Goal: Contribute content: Contribute content

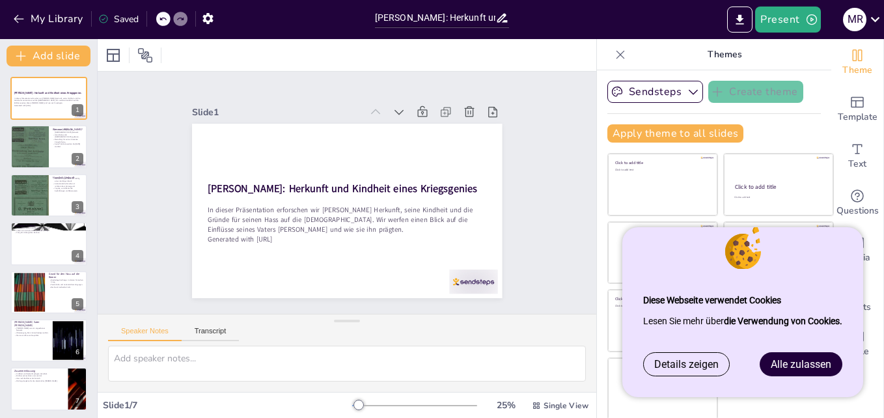
click at [792, 354] on link "Alle zulassen" at bounding box center [800, 364] width 81 height 23
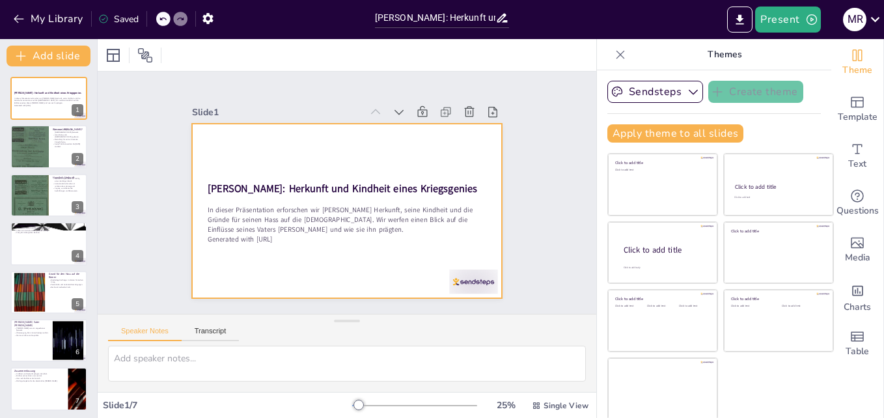
scroll to position [2, 0]
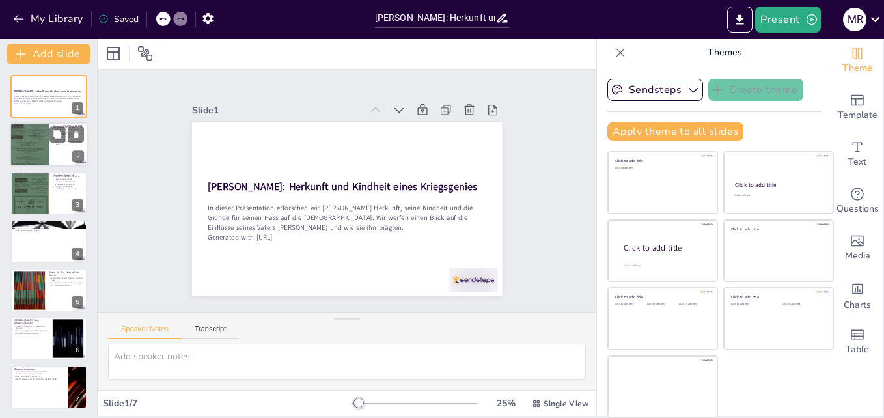
click at [55, 146] on div at bounding box center [49, 145] width 78 height 44
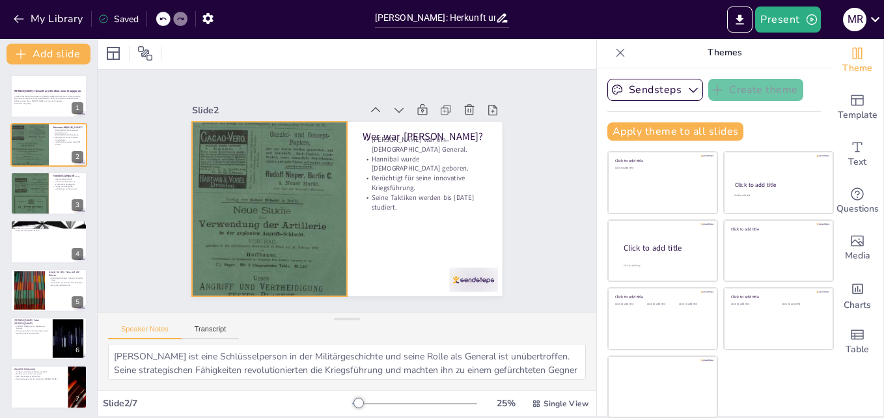
scroll to position [0, 0]
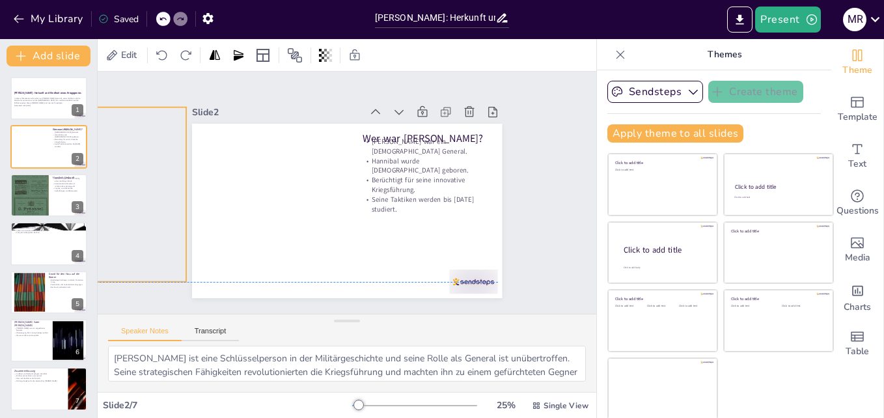
drag, startPoint x: 271, startPoint y: 208, endPoint x: 111, endPoint y: 196, distance: 161.3
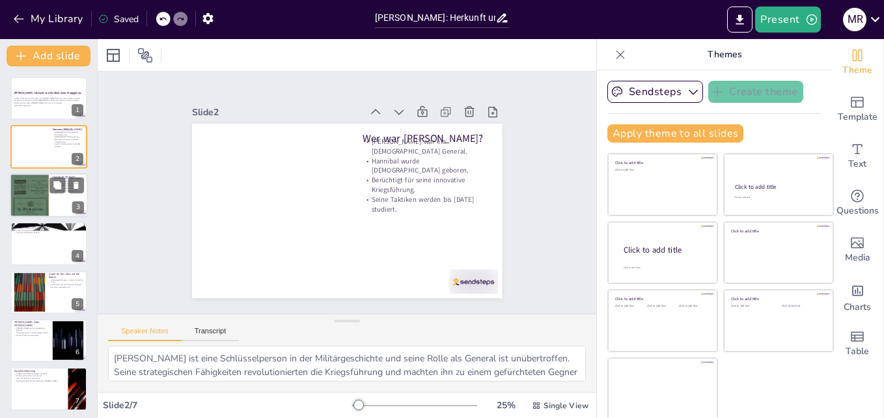
click at [62, 210] on div at bounding box center [49, 195] width 78 height 44
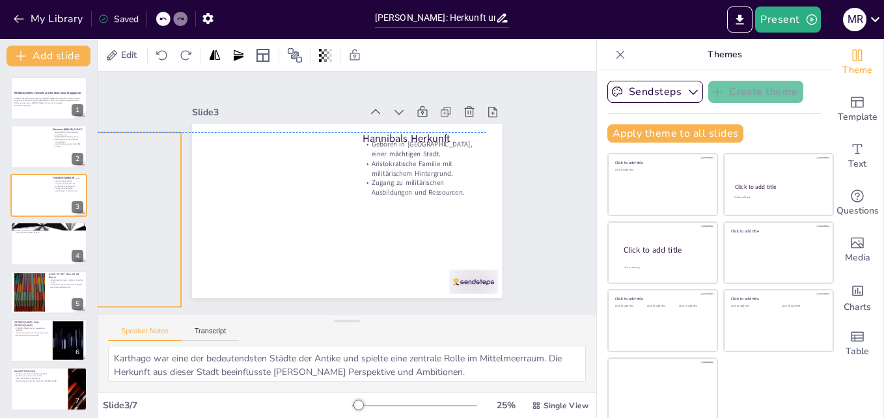
drag, startPoint x: 277, startPoint y: 245, endPoint x: 111, endPoint y: 249, distance: 166.1
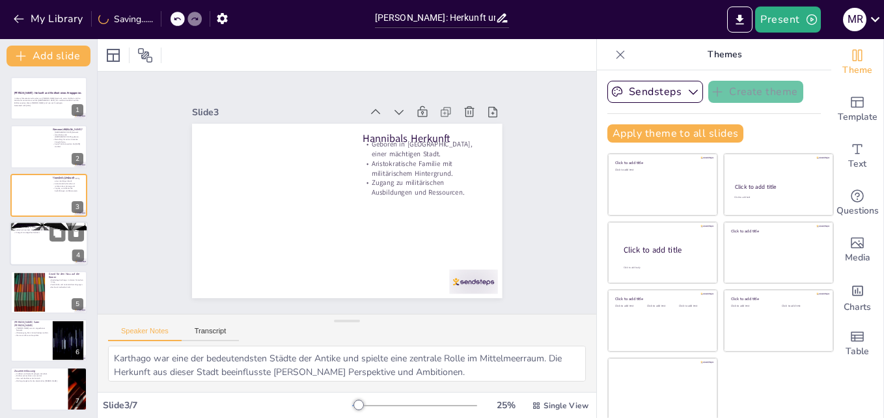
click at [38, 252] on div at bounding box center [49, 243] width 78 height 44
type textarea "Die militärischen Traditionen, in die Hannibal eingeführt wurde, waren zentral …"
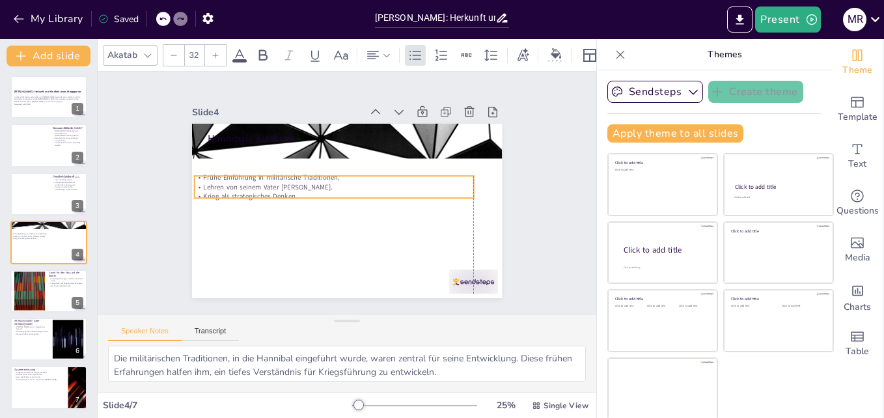
drag, startPoint x: 361, startPoint y: 156, endPoint x: 354, endPoint y: 182, distance: 26.4
click at [354, 182] on p "Lehren von seinem Vater [PERSON_NAME]." at bounding box center [334, 187] width 279 height 10
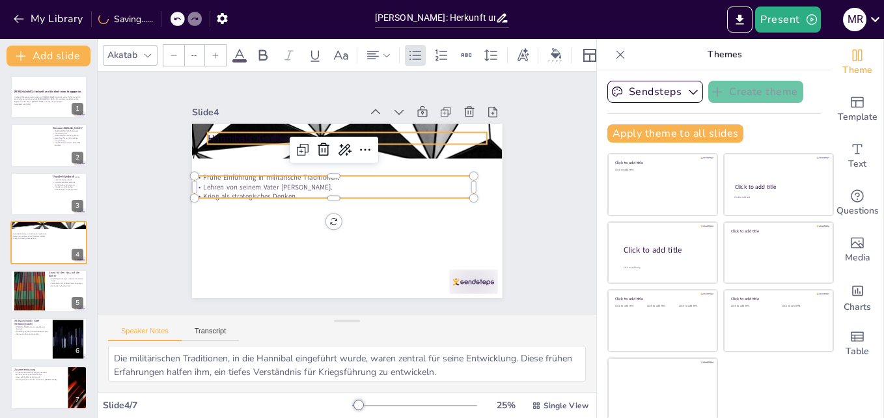
type input "48"
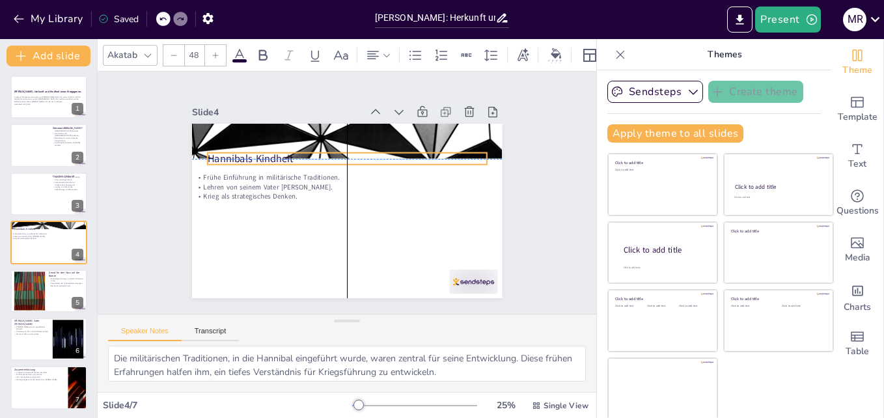
drag, startPoint x: 217, startPoint y: 137, endPoint x: 221, endPoint y: 156, distance: 19.4
click at [221, 156] on p "Hannibals Kindheit" at bounding box center [347, 158] width 279 height 14
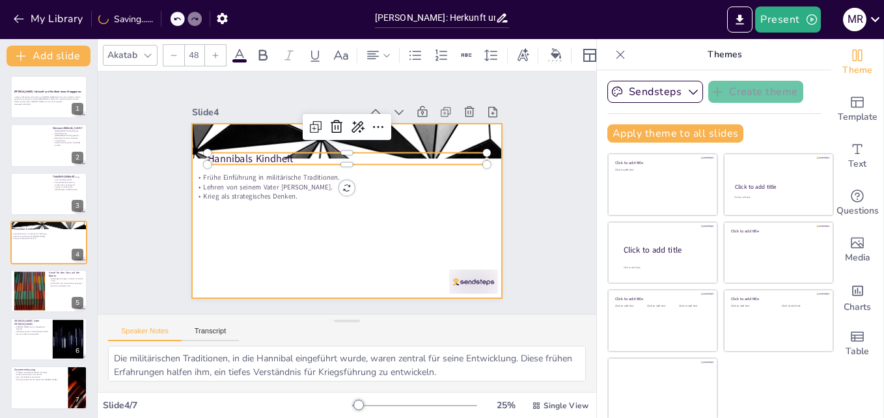
click at [286, 217] on div at bounding box center [347, 211] width 310 height 174
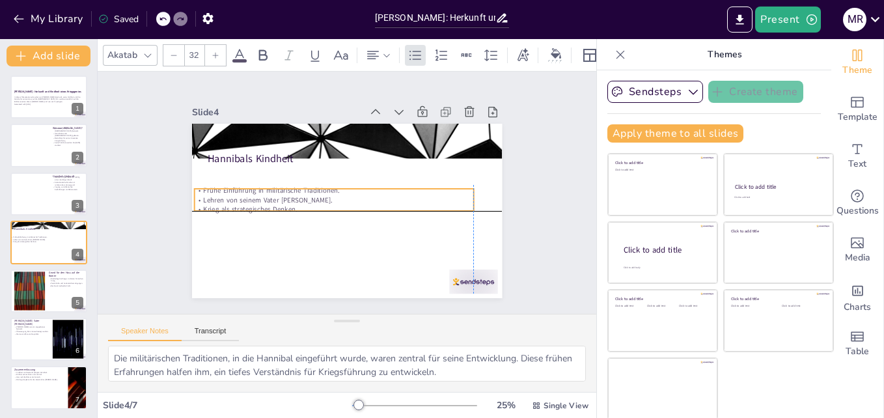
drag, startPoint x: 286, startPoint y: 181, endPoint x: 286, endPoint y: 196, distance: 15.0
click at [286, 196] on p "Lehren von seinem Vater [PERSON_NAME]." at bounding box center [334, 200] width 279 height 10
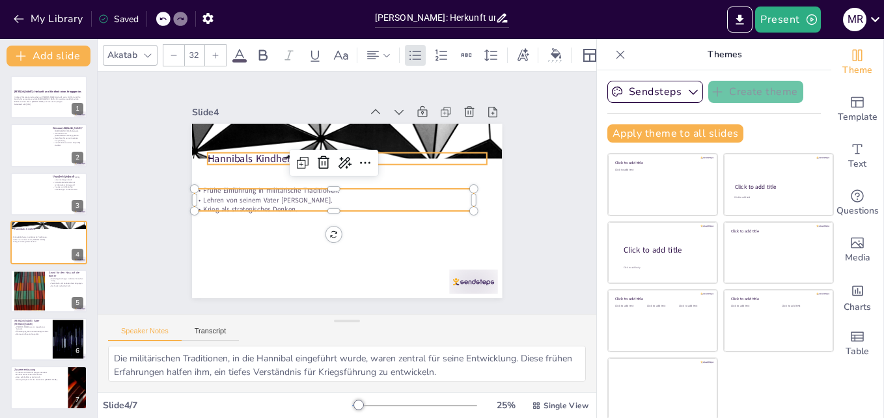
type input "48"
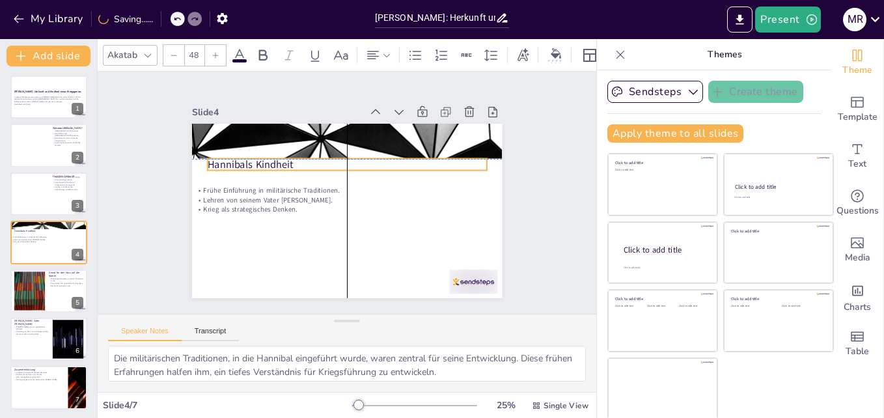
drag, startPoint x: 240, startPoint y: 157, endPoint x: 238, endPoint y: 165, distance: 8.1
click at [238, 165] on p "Hannibals Kindheit" at bounding box center [347, 164] width 279 height 14
click at [156, 249] on div "Slide 1 Hannibal: Herkunft und Kindheit eines Kriegsgenies In dieser Präsentati…" at bounding box center [347, 192] width 383 height 211
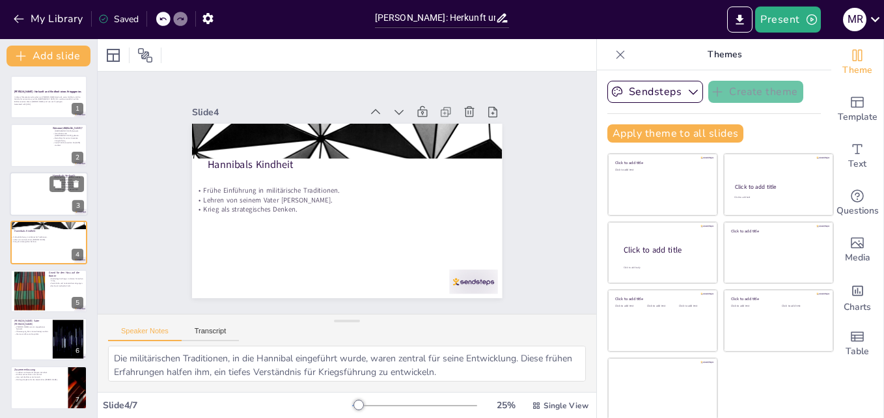
click at [50, 193] on div at bounding box center [49, 194] width 78 height 44
type textarea "Karthago war eine der bedeutendsten Städte der Antike und spielte eine zentrale…"
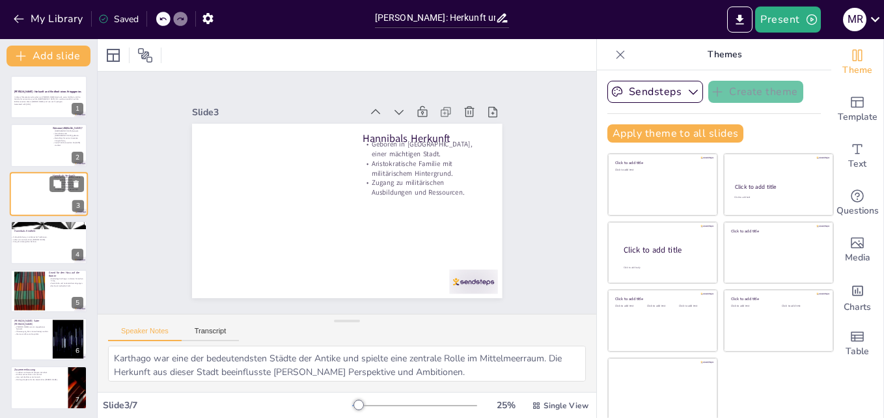
scroll to position [0, 0]
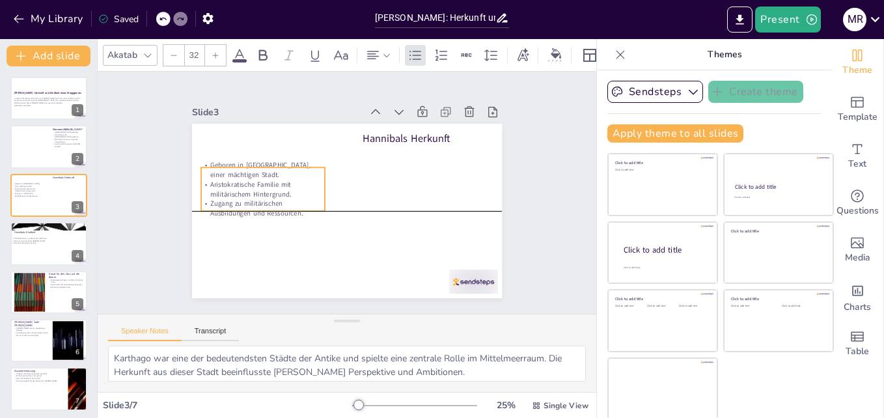
drag, startPoint x: 369, startPoint y: 176, endPoint x: 214, endPoint y: 197, distance: 156.3
click at [214, 199] on p "Zugang zu militärischen Ausbildungen und Ressourcen." at bounding box center [263, 209] width 124 height 20
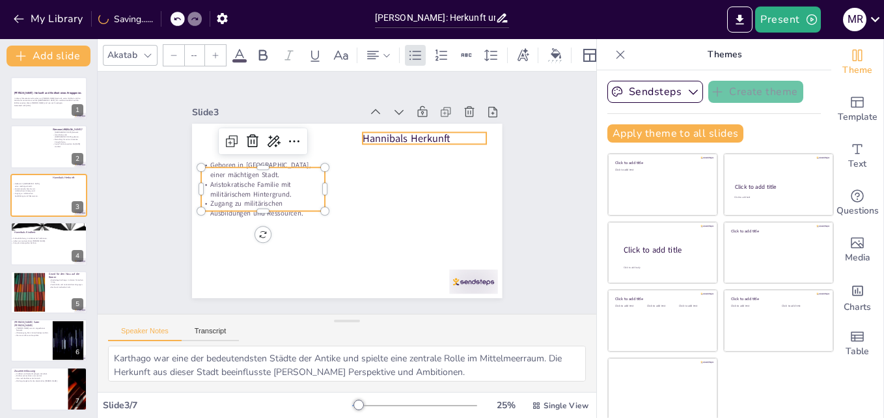
type input "48"
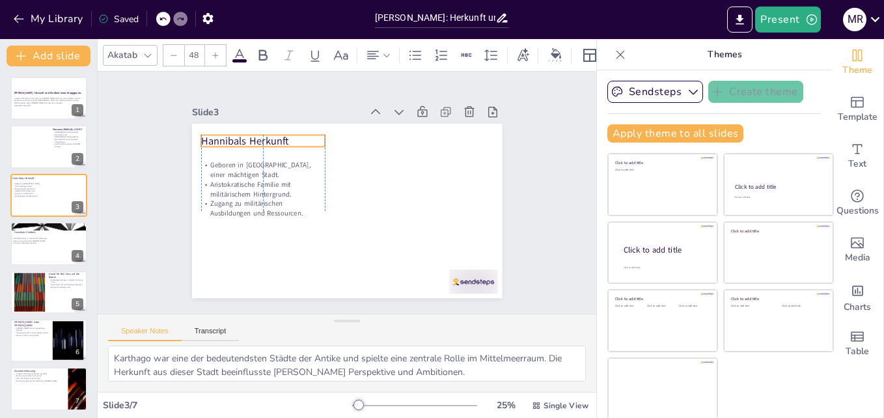
drag, startPoint x: 389, startPoint y: 139, endPoint x: 239, endPoint y: 140, distance: 150.4
click at [239, 140] on p "Hannibals Herkunft" at bounding box center [263, 140] width 124 height 14
click at [156, 251] on div "Slide 1 Hannibal: Herkunft und Kindheit eines Kriegsgenies In dieser Präsentati…" at bounding box center [347, 192] width 383 height 211
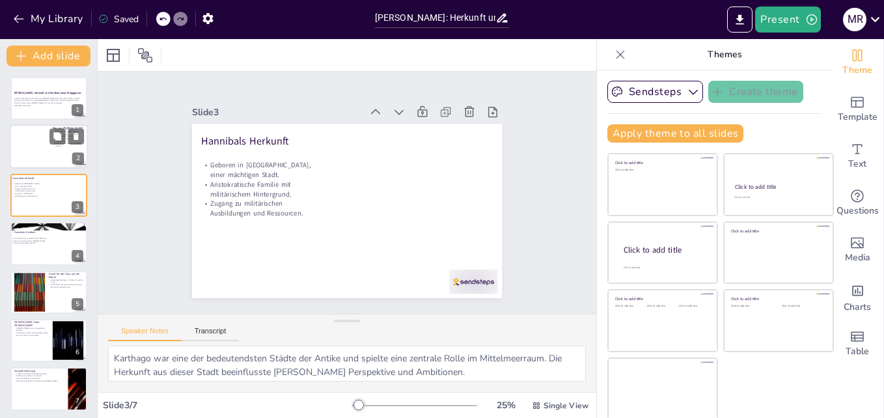
click at [57, 152] on div at bounding box center [49, 147] width 78 height 44
type textarea "[PERSON_NAME] ist eine Schlüsselperson in der Militärgeschichte und seine Rolle…"
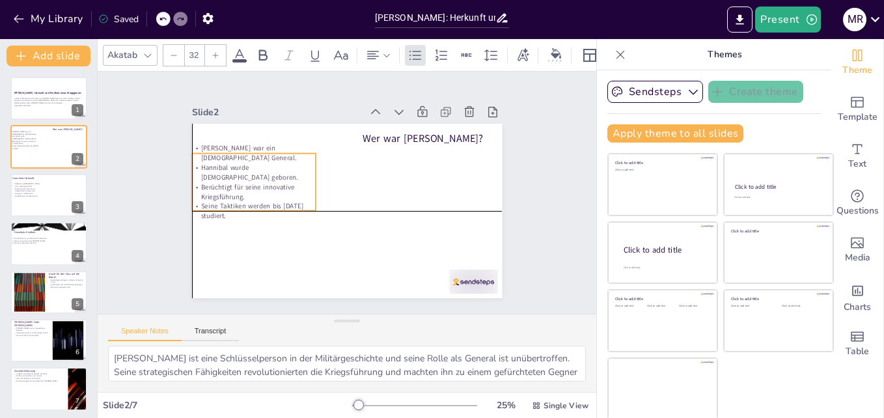
drag, startPoint x: 388, startPoint y: 177, endPoint x: 222, endPoint y: 188, distance: 166.4
click at [222, 188] on p "Berüchtigt für seine innovative Kriegsführung." at bounding box center [254, 192] width 124 height 20
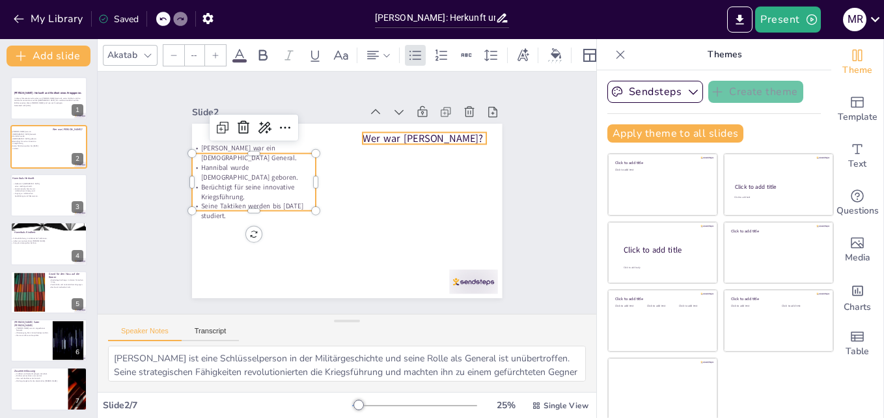
type input "48"
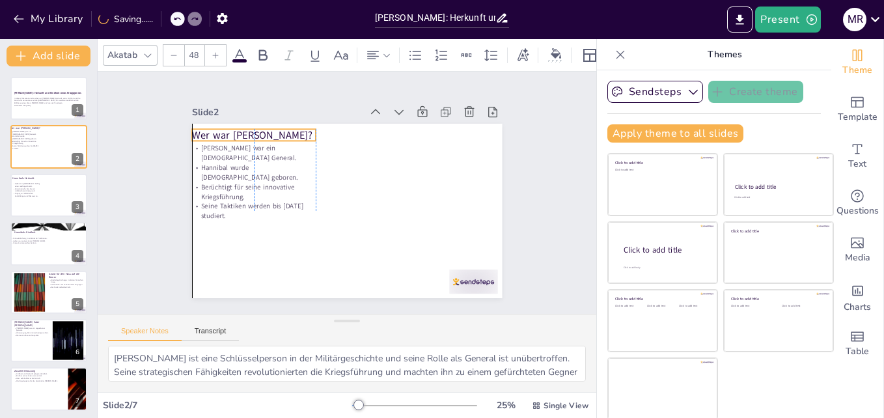
drag, startPoint x: 355, startPoint y: 138, endPoint x: 185, endPoint y: 135, distance: 170.6
click at [192, 135] on p "Wer war [PERSON_NAME]?" at bounding box center [254, 135] width 124 height 14
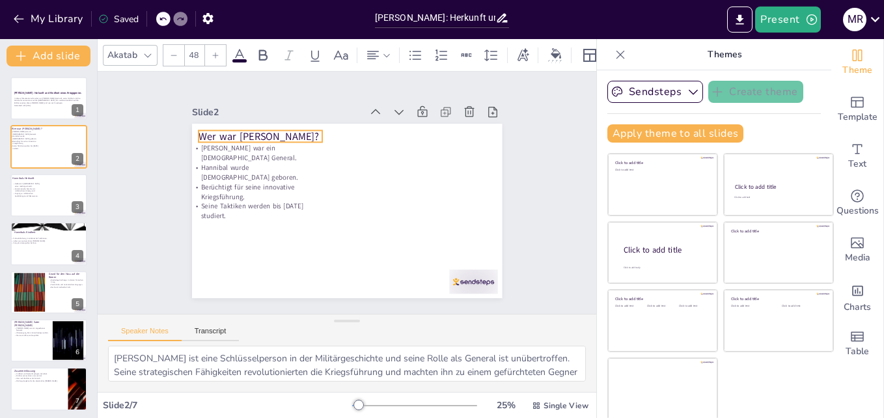
drag, startPoint x: 202, startPoint y: 127, endPoint x: 209, endPoint y: 128, distance: 6.6
click at [209, 129] on p "Wer war [PERSON_NAME]?" at bounding box center [261, 136] width 124 height 14
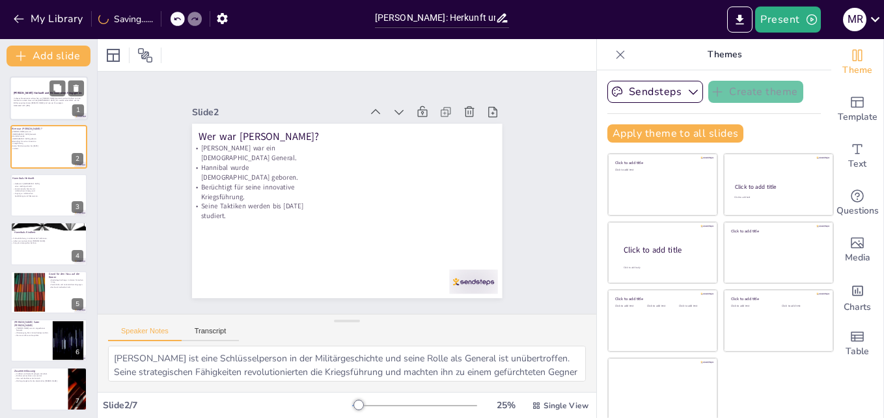
click at [29, 102] on p "In dieser Präsentation erforschen wir [PERSON_NAME] Herkunft, seine Kindheit un…" at bounding box center [49, 100] width 70 height 7
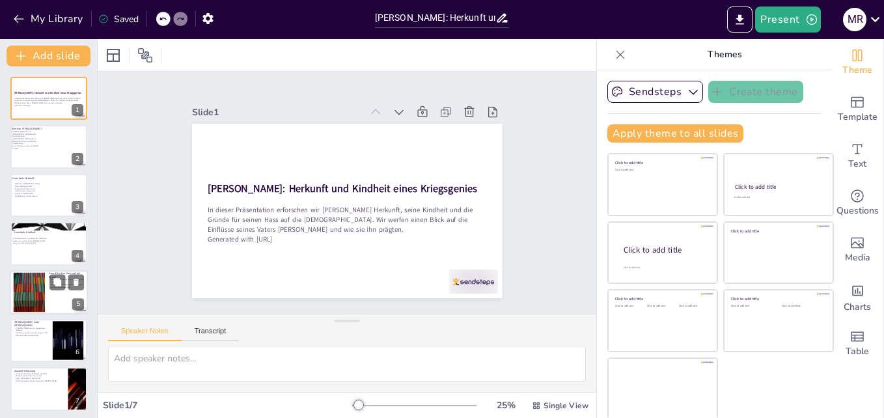
click at [28, 288] on div at bounding box center [29, 292] width 70 height 40
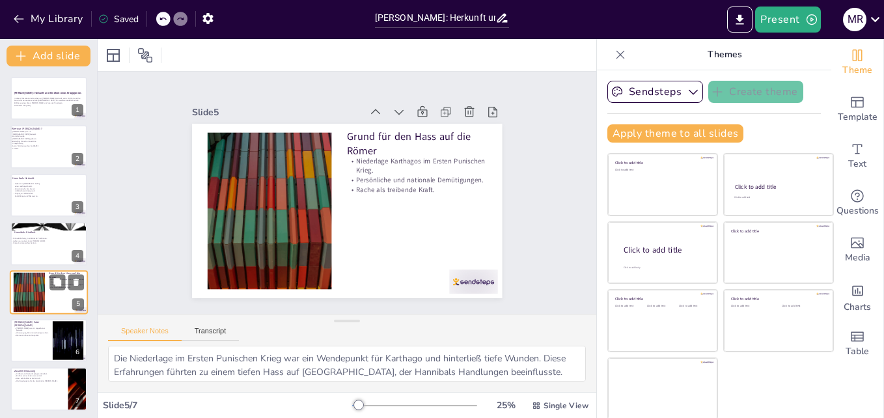
scroll to position [3, 0]
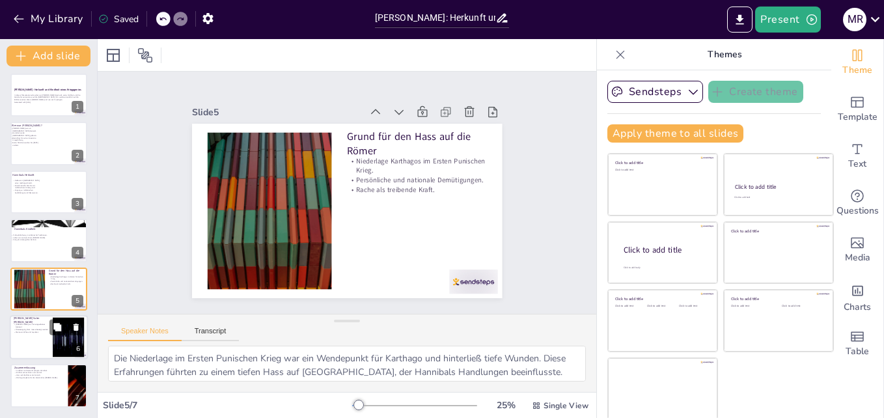
click at [30, 331] on p "Werte von Ehre und Loyalität." at bounding box center [31, 332] width 35 height 3
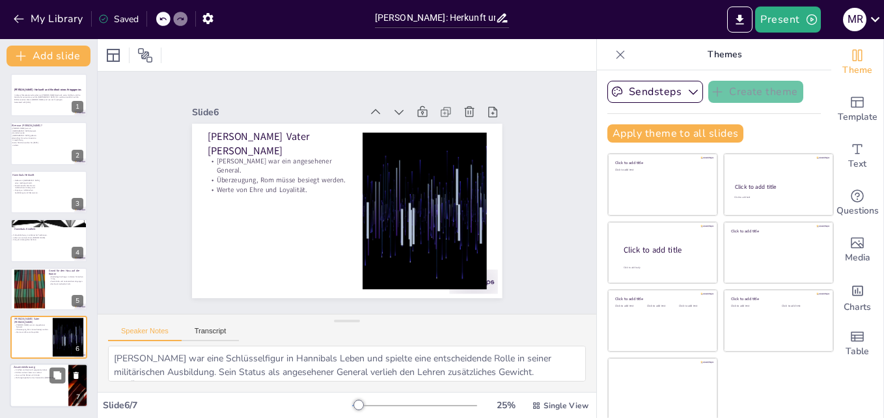
click at [33, 394] on div at bounding box center [49, 386] width 78 height 44
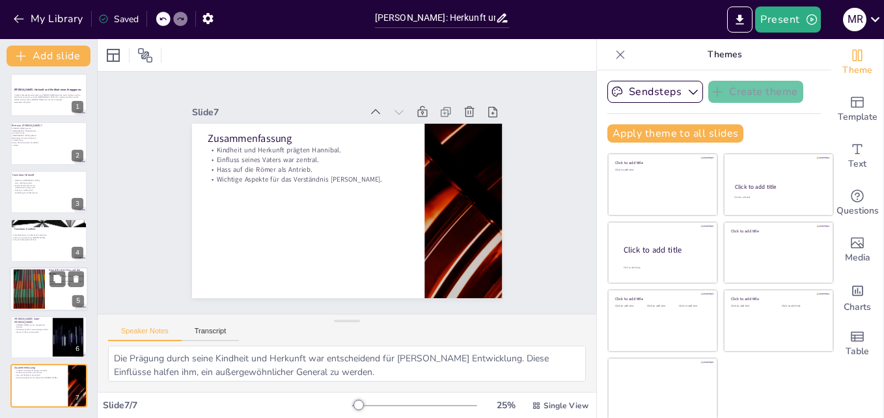
scroll to position [2, 0]
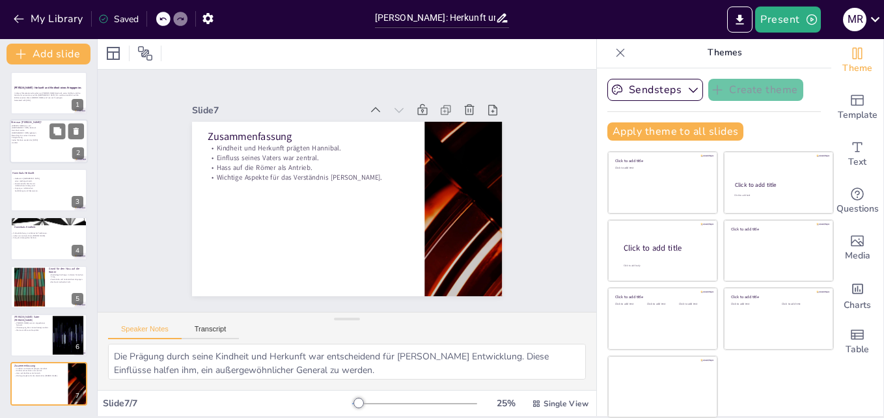
click at [48, 157] on div at bounding box center [49, 142] width 78 height 44
type textarea "[PERSON_NAME] ist eine Schlüsselperson in der Militärgeschichte und seine Rolle…"
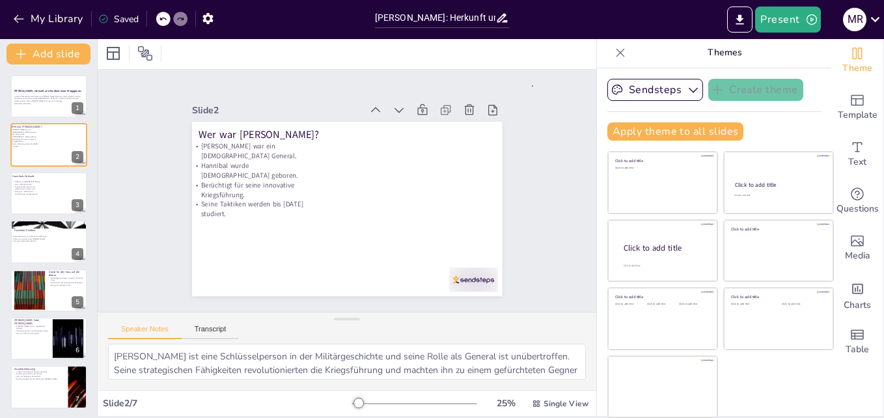
drag, startPoint x: 437, startPoint y: 107, endPoint x: 532, endPoint y: 85, distance: 97.6
drag, startPoint x: 407, startPoint y: 110, endPoint x: 525, endPoint y: 74, distance: 123.8
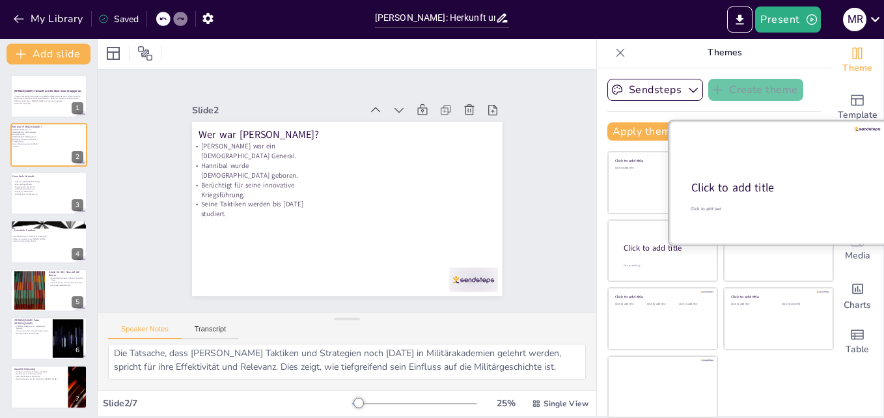
click at [750, 182] on div "Click to add title" at bounding box center [777, 188] width 173 height 16
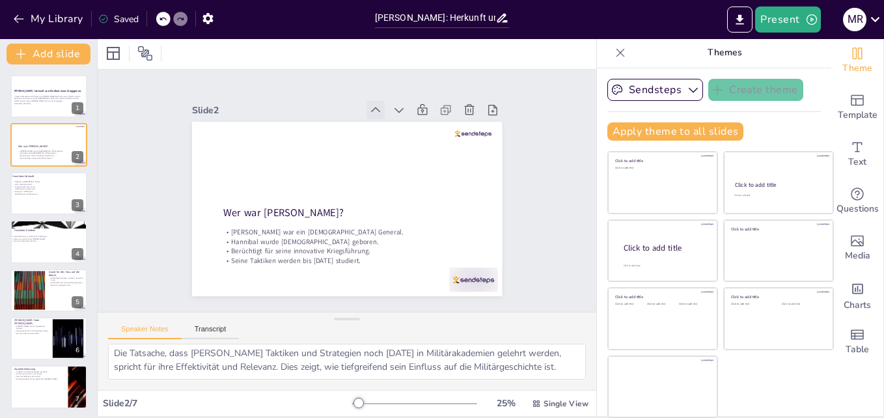
click at [369, 106] on icon at bounding box center [375, 110] width 13 height 13
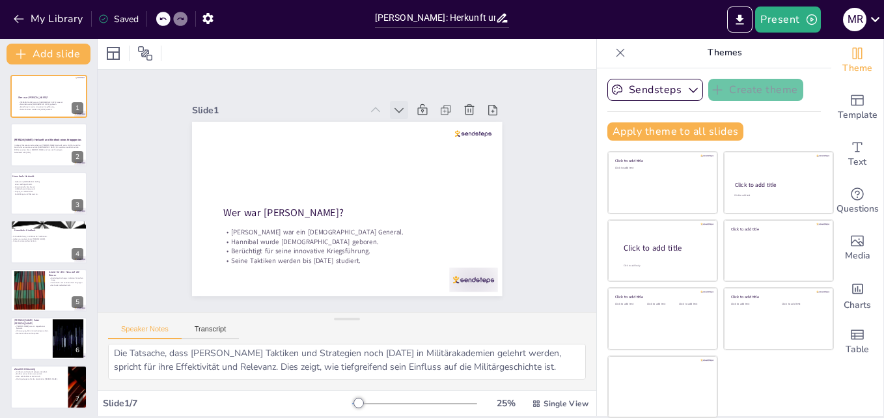
click at [393, 107] on icon at bounding box center [399, 110] width 13 height 13
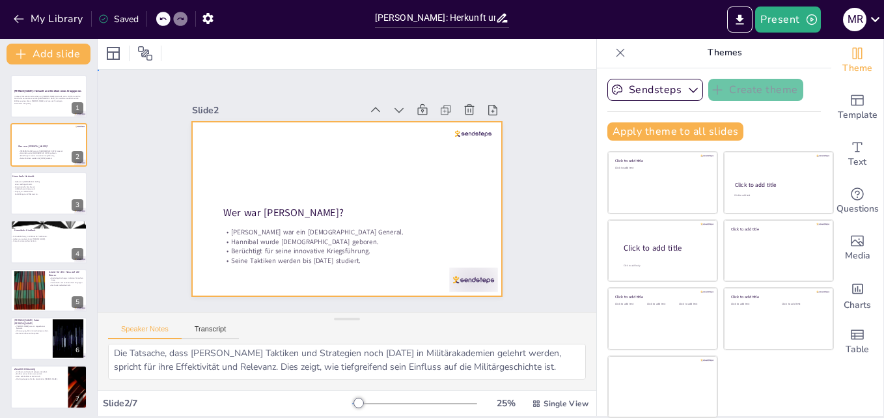
click at [380, 167] on div at bounding box center [347, 209] width 310 height 174
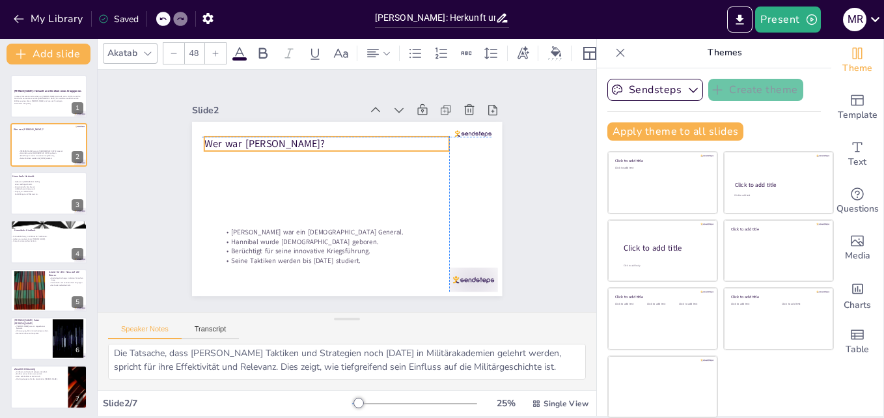
drag, startPoint x: 249, startPoint y: 210, endPoint x: 229, endPoint y: 141, distance: 72.1
click at [229, 141] on p "Wer war [PERSON_NAME]?" at bounding box center [326, 144] width 245 height 14
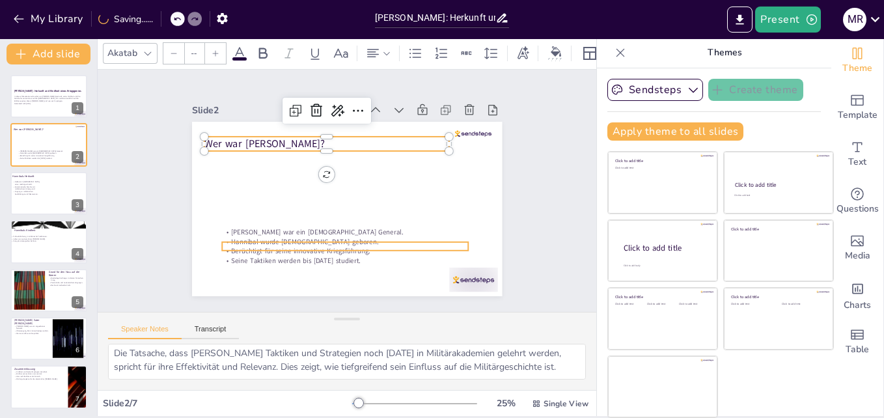
type input "32"
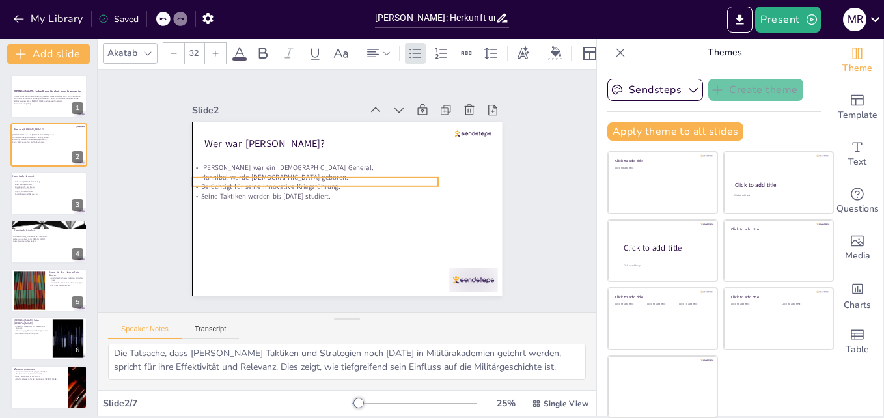
drag, startPoint x: 251, startPoint y: 236, endPoint x: 219, endPoint y: 171, distance: 71.6
click at [219, 173] on p "Hannibal wurde [DEMOGRAPHIC_DATA] geboren." at bounding box center [315, 178] width 246 height 10
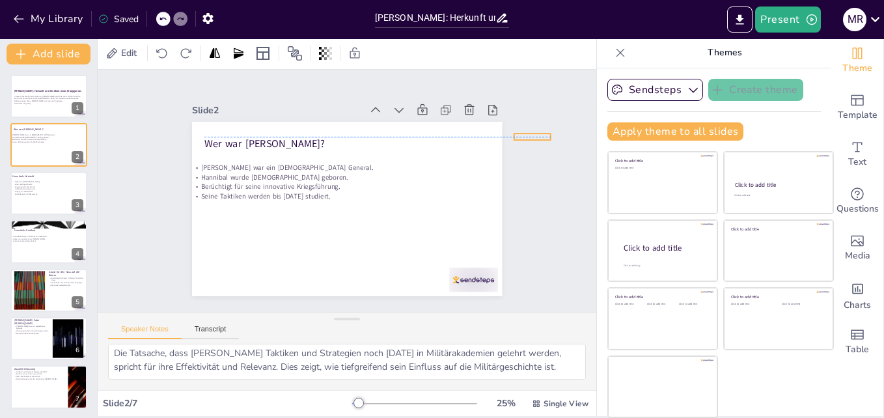
drag, startPoint x: 452, startPoint y: 128, endPoint x: 516, endPoint y: 129, distance: 63.8
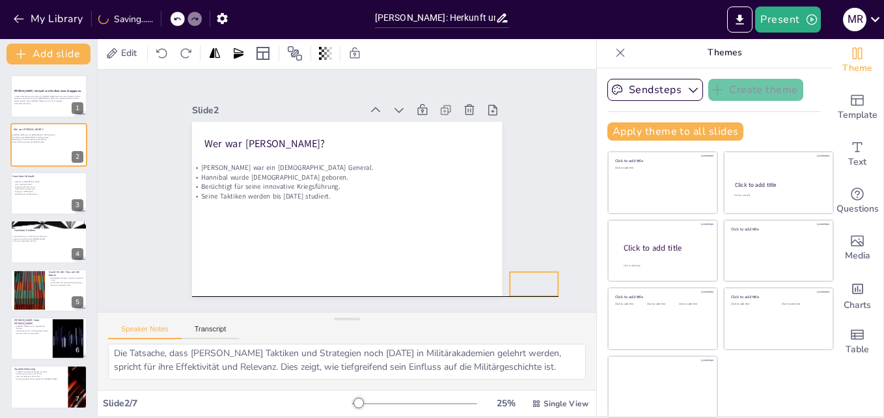
drag, startPoint x: 464, startPoint y: 274, endPoint x: 525, endPoint y: 275, distance: 60.6
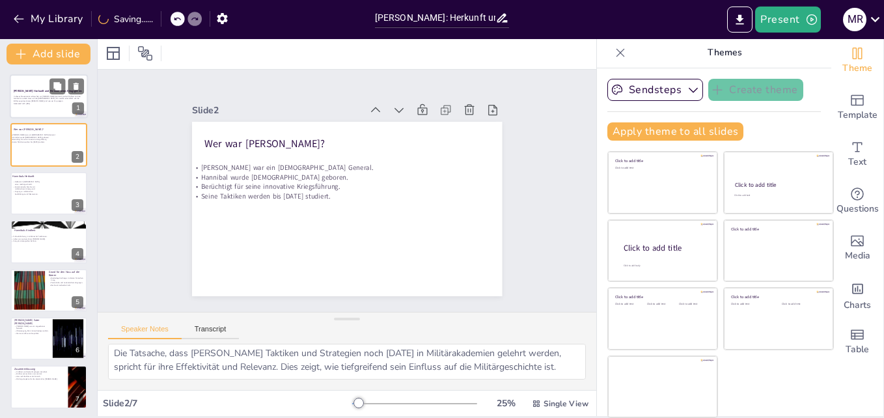
click at [40, 104] on p "Generated with [URL]" at bounding box center [49, 103] width 70 height 3
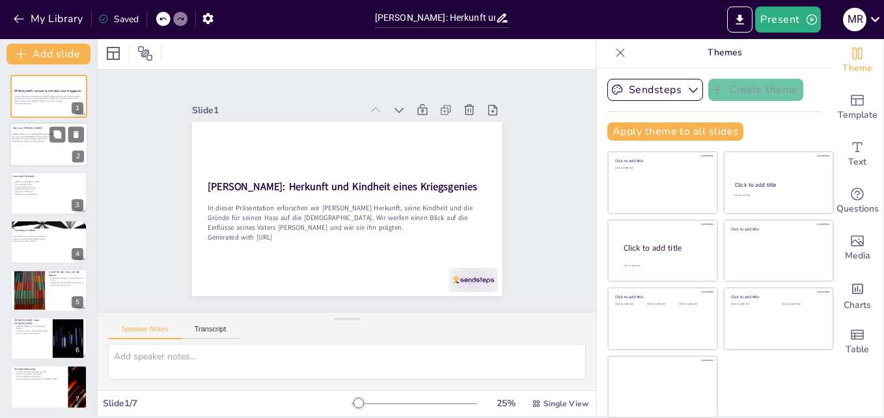
click at [53, 148] on div at bounding box center [49, 145] width 78 height 44
type textarea "[PERSON_NAME] ist eine Schlüsselperson in der Militärgeschichte und seine Rolle…"
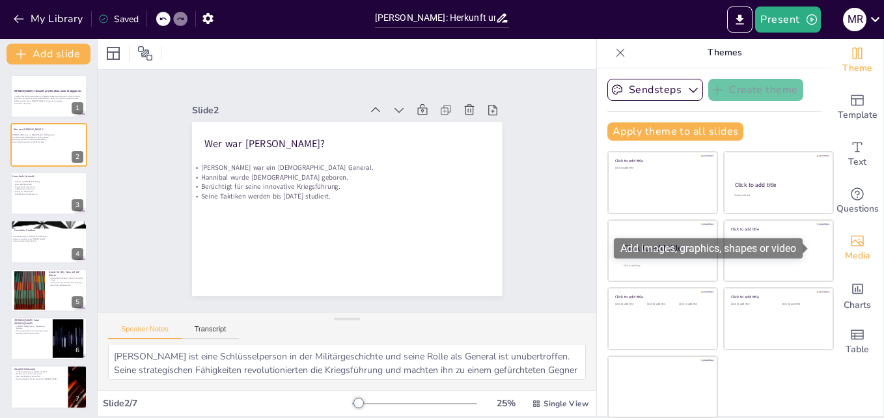
click at [851, 238] on icon "Add images, graphics, shapes or video" at bounding box center [857, 241] width 13 height 11
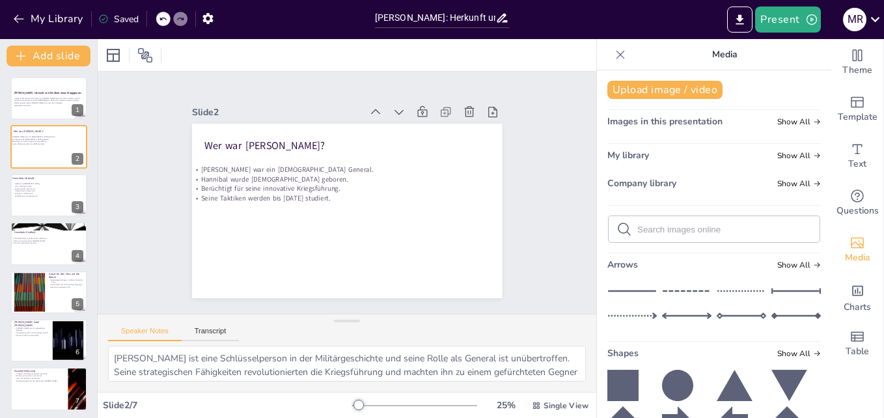
click at [683, 227] on input "text" at bounding box center [724, 230] width 174 height 10
type input "Hannibal"
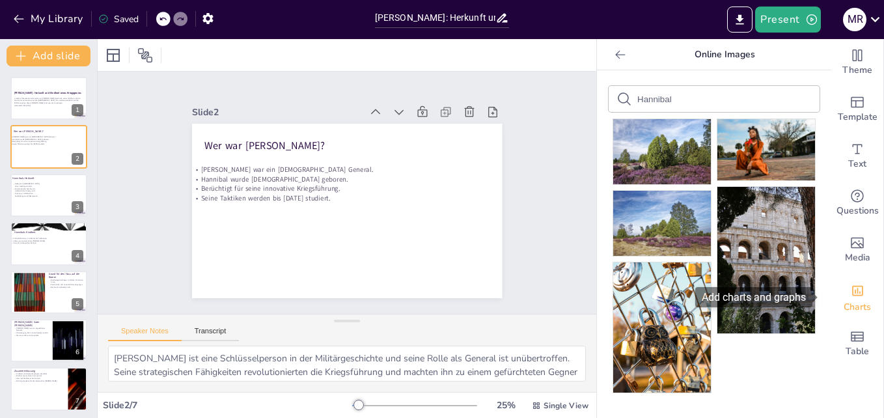
click at [851, 299] on div "Add charts and graphs" at bounding box center [858, 289] width 14 height 21
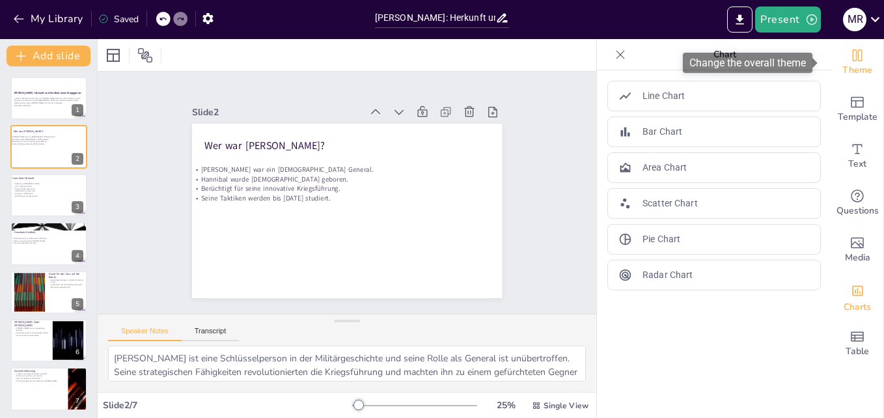
click at [855, 50] on icon "Change the overall theme" at bounding box center [858, 56] width 16 height 16
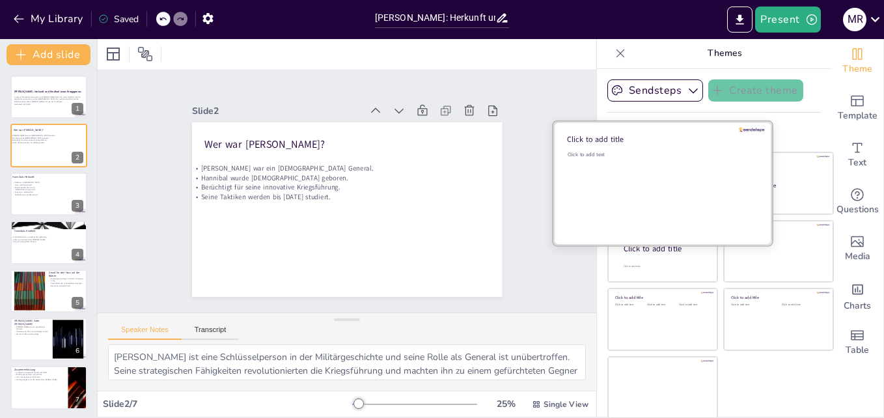
scroll to position [2, 0]
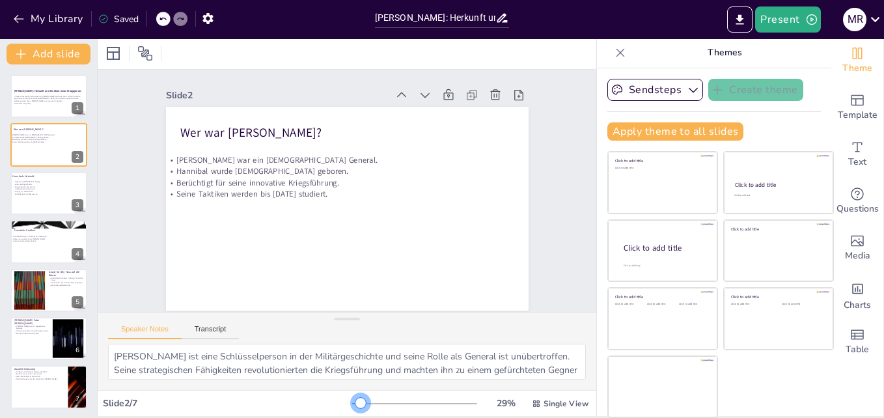
click at [355, 406] on div at bounding box center [360, 403] width 10 height 10
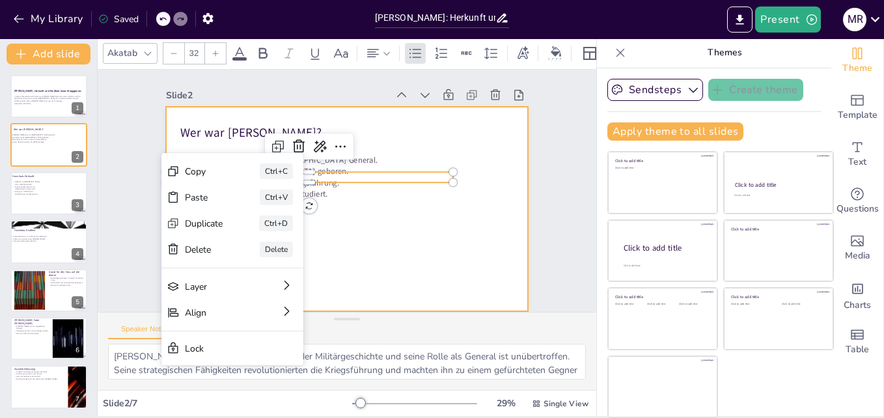
scroll to position [8, 0]
click at [340, 255] on div at bounding box center [347, 209] width 363 height 204
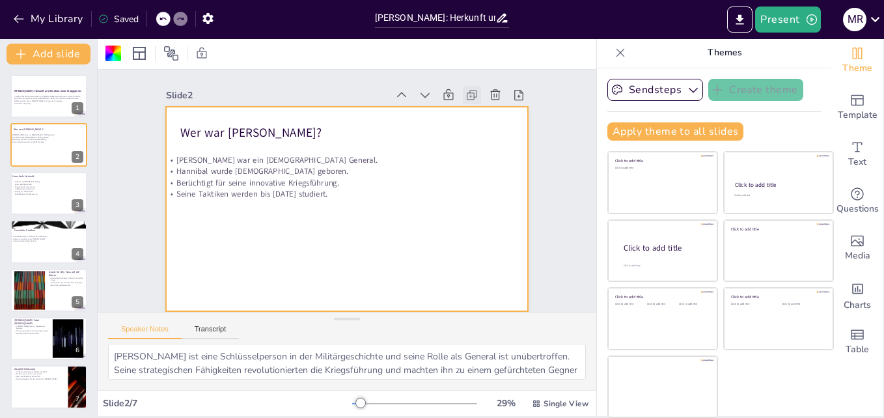
click at [466, 89] on icon at bounding box center [472, 95] width 13 height 13
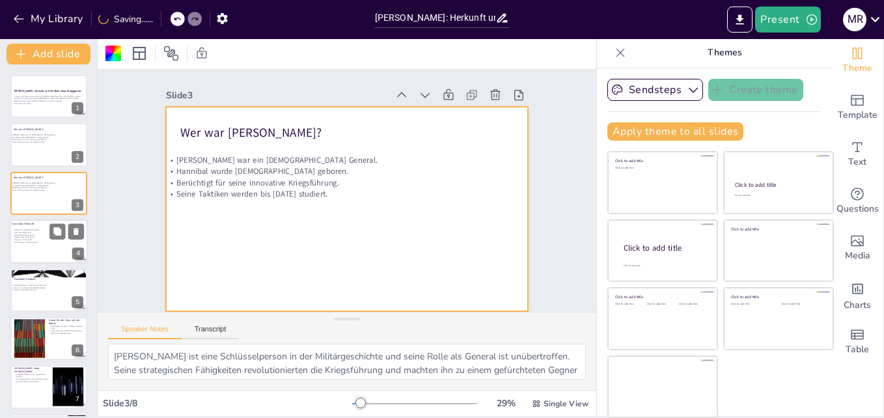
click at [33, 245] on div at bounding box center [49, 241] width 78 height 44
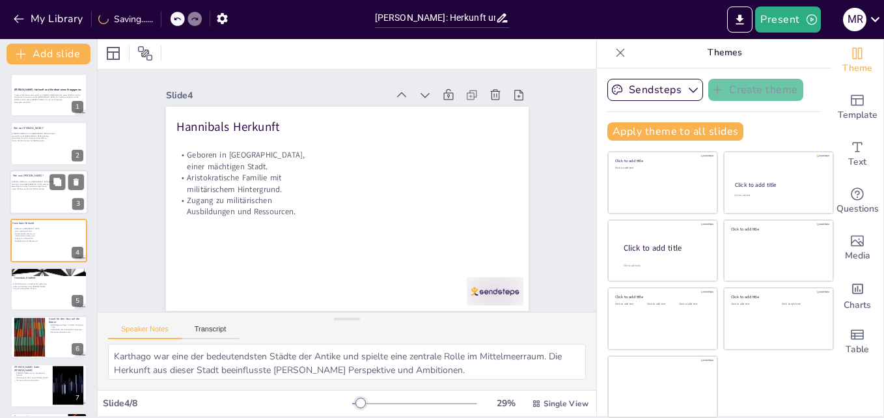
click at [41, 201] on div at bounding box center [49, 192] width 78 height 44
type textarea "[PERSON_NAME] ist eine Schlüsselperson in der Militärgeschichte und seine Rolle…"
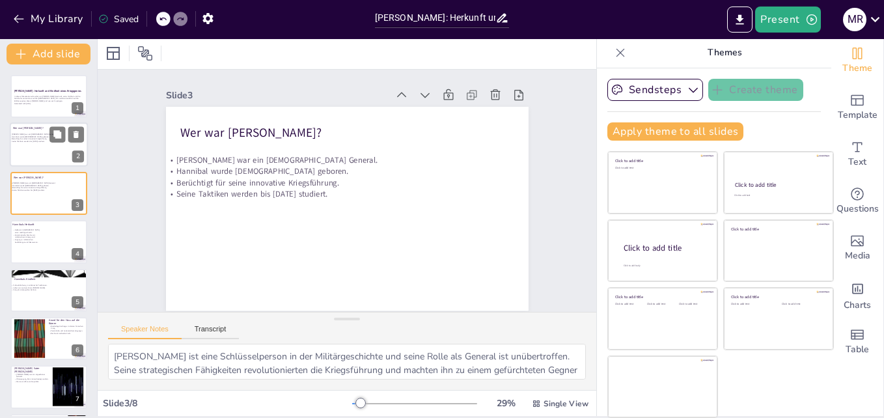
click at [40, 154] on div at bounding box center [49, 145] width 78 height 44
click at [491, 99] on icon at bounding box center [496, 95] width 10 height 10
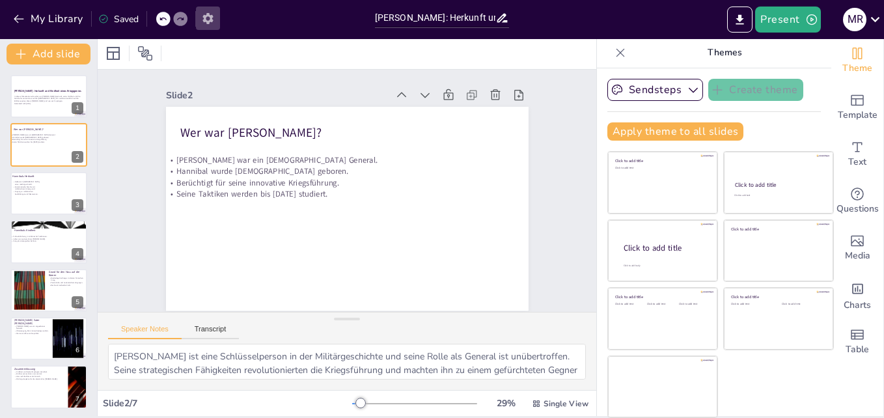
click at [203, 19] on icon "button" at bounding box center [208, 19] width 14 height 14
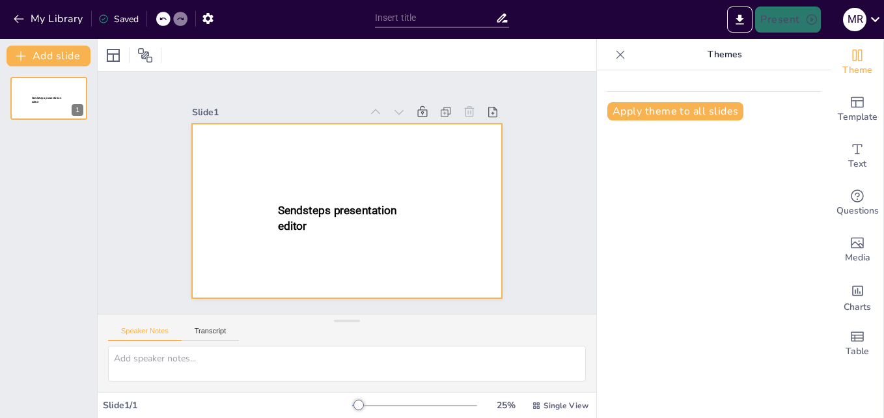
type input "[PERSON_NAME]: Herkunft und Kindheit eines Kriegsgenies"
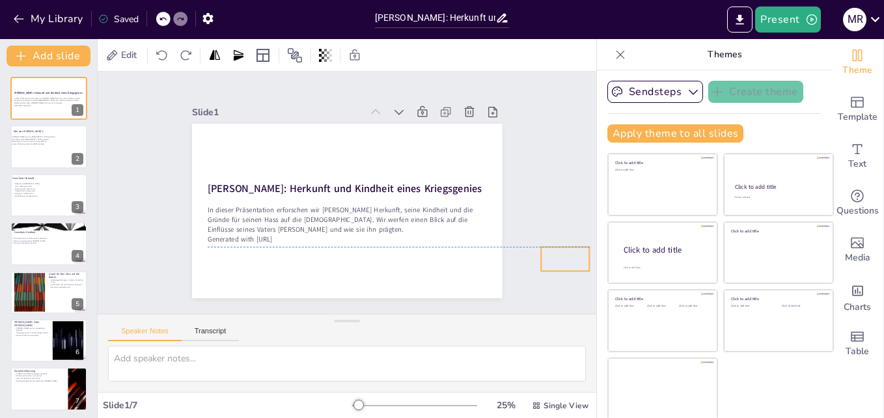
drag, startPoint x: 451, startPoint y: 275, endPoint x: 545, endPoint y: 249, distance: 97.8
click at [42, 171] on div "[PERSON_NAME]: Herkunft und Kindheit eines Kriegsgenies In dieser Präsentation …" at bounding box center [48, 244] width 97 height 334
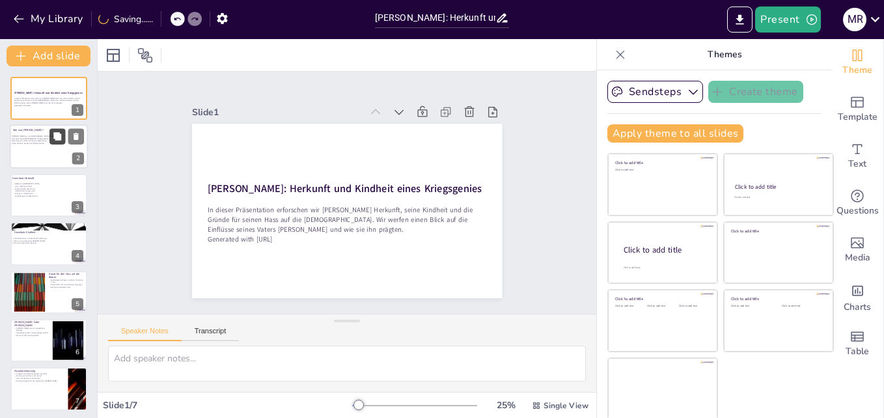
click at [51, 143] on button at bounding box center [57, 137] width 16 height 16
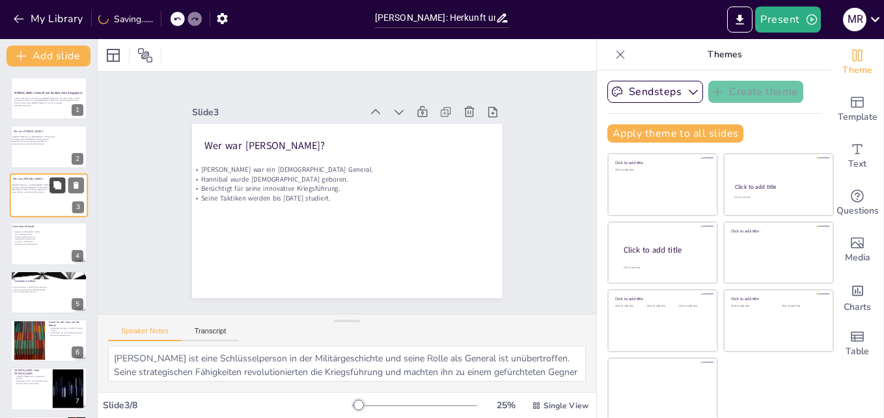
click at [49, 180] on button at bounding box center [57, 185] width 16 height 16
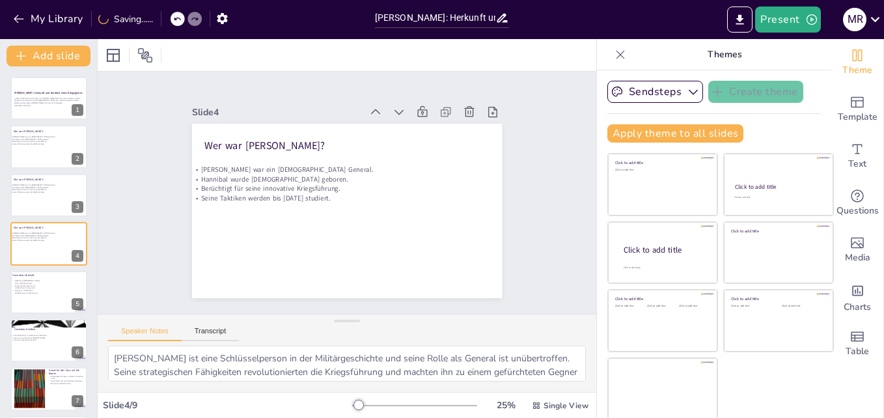
scroll to position [1, 0]
click at [53, 197] on div at bounding box center [49, 194] width 78 height 44
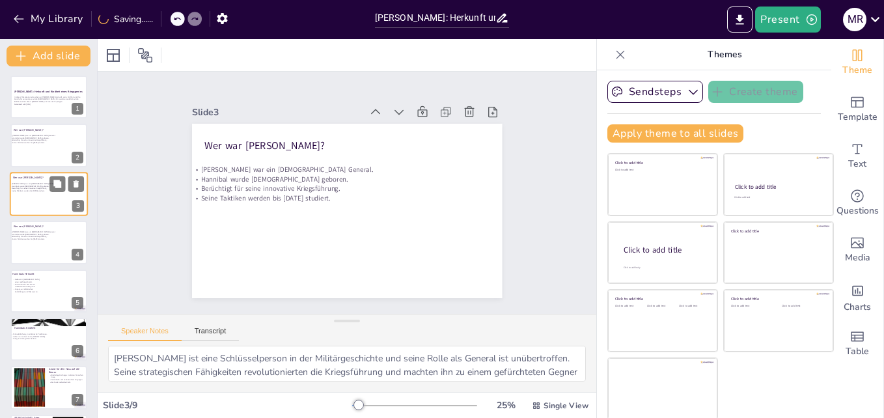
scroll to position [0, 0]
click at [29, 150] on div at bounding box center [49, 147] width 78 height 44
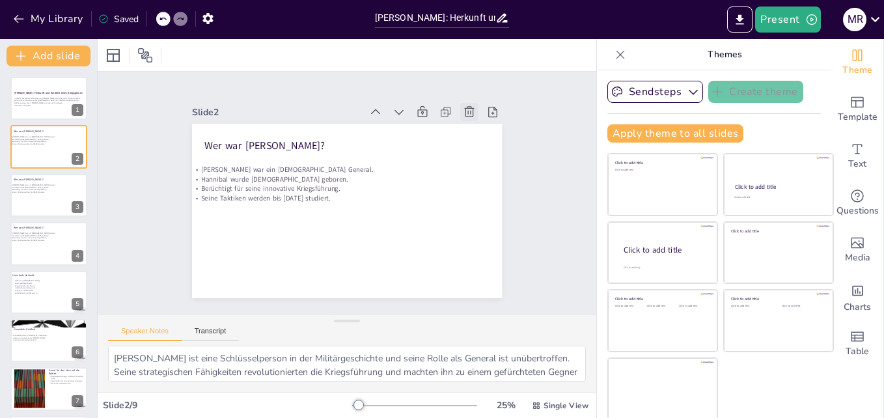
click at [465, 110] on icon at bounding box center [470, 111] width 10 height 10
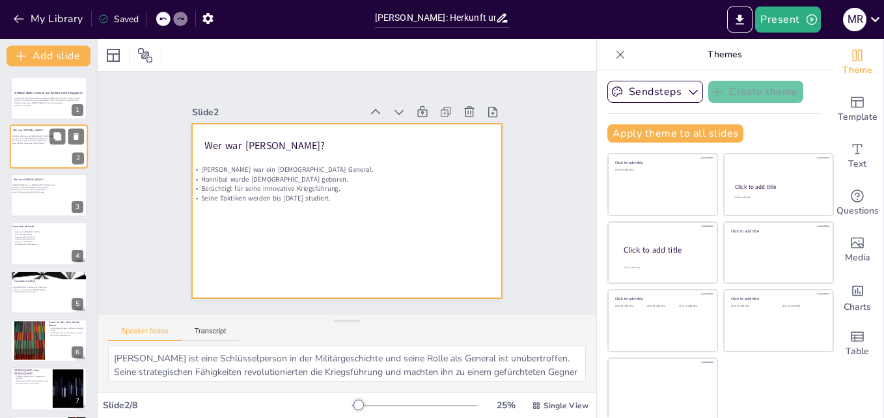
click at [35, 154] on div at bounding box center [49, 147] width 78 height 44
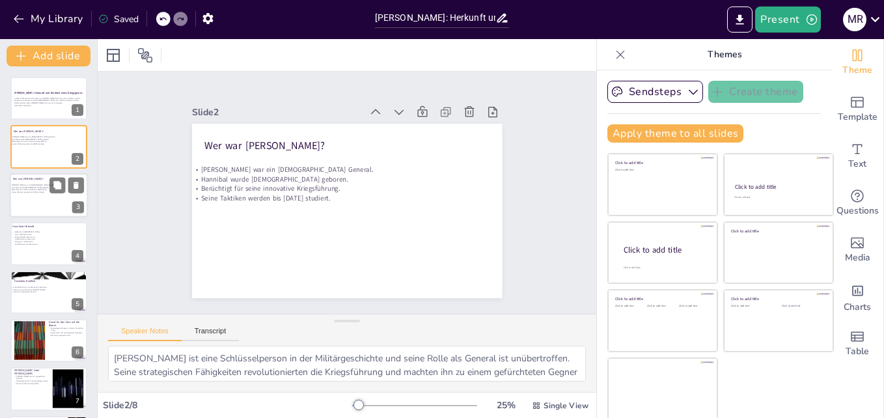
click at [42, 202] on div at bounding box center [49, 195] width 78 height 44
click at [33, 161] on div at bounding box center [49, 147] width 78 height 44
click at [463, 109] on icon at bounding box center [469, 111] width 13 height 13
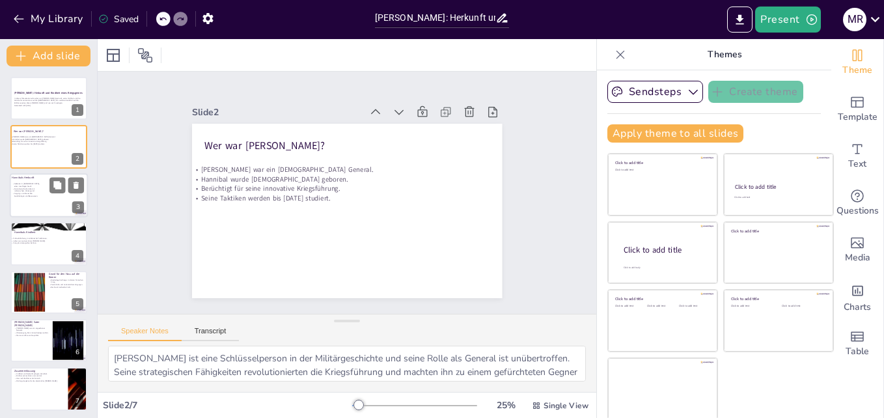
click at [51, 196] on div at bounding box center [49, 195] width 78 height 44
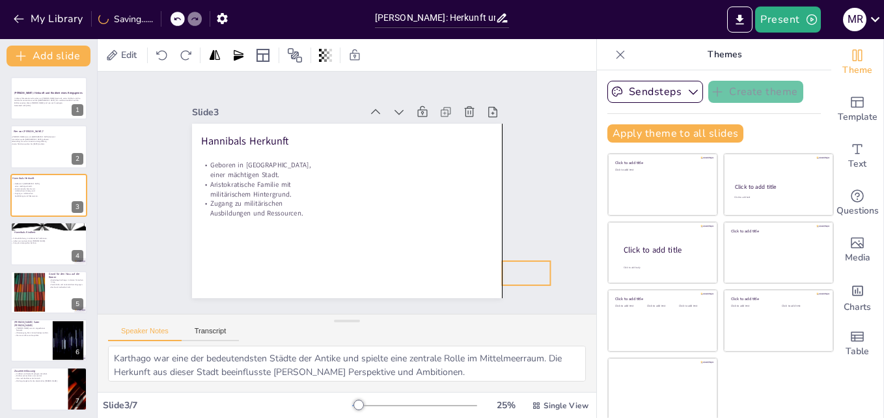
drag, startPoint x: 452, startPoint y: 275, endPoint x: 524, endPoint y: 262, distance: 72.9
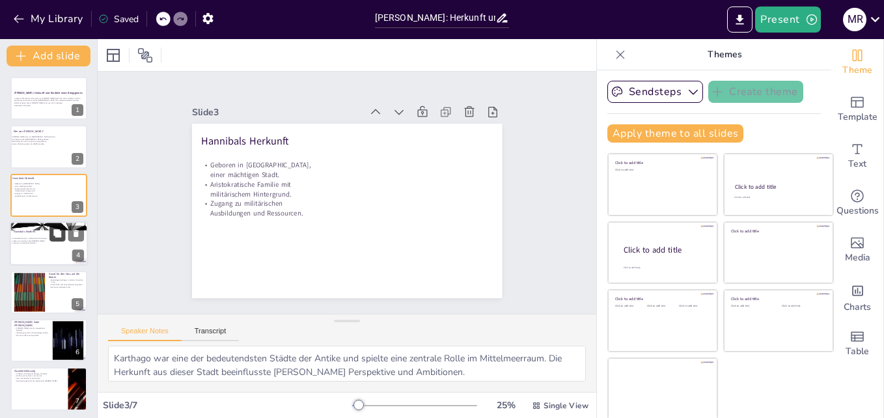
click at [51, 240] on button at bounding box center [57, 234] width 16 height 16
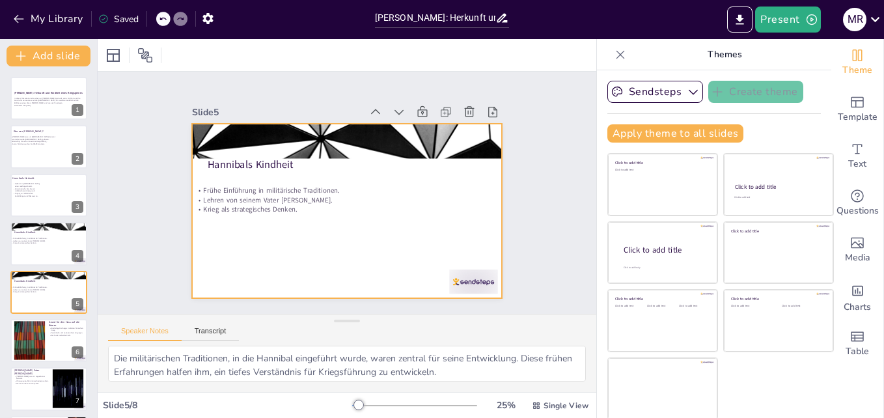
scroll to position [50, 0]
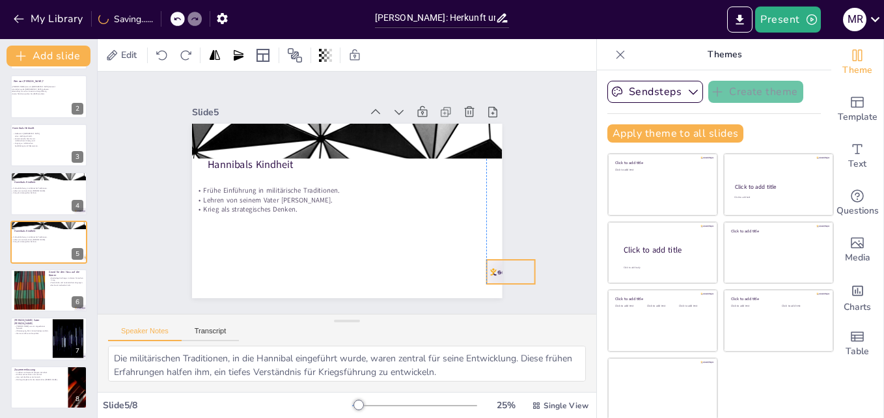
drag, startPoint x: 457, startPoint y: 278, endPoint x: 548, endPoint y: 252, distance: 94.2
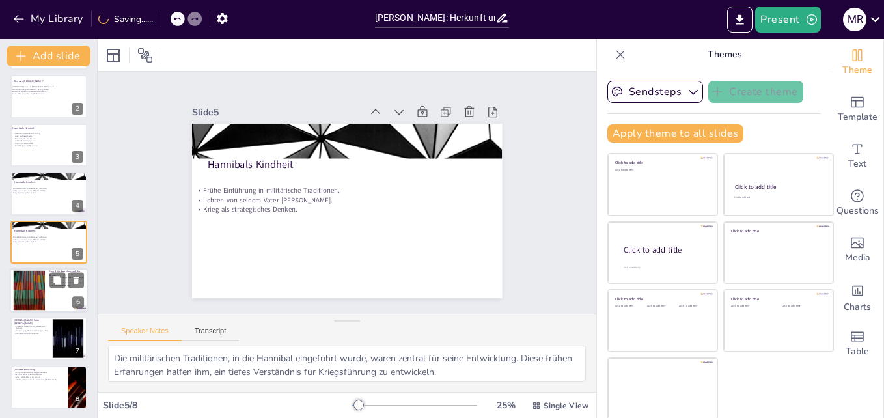
click at [26, 286] on div at bounding box center [29, 291] width 70 height 40
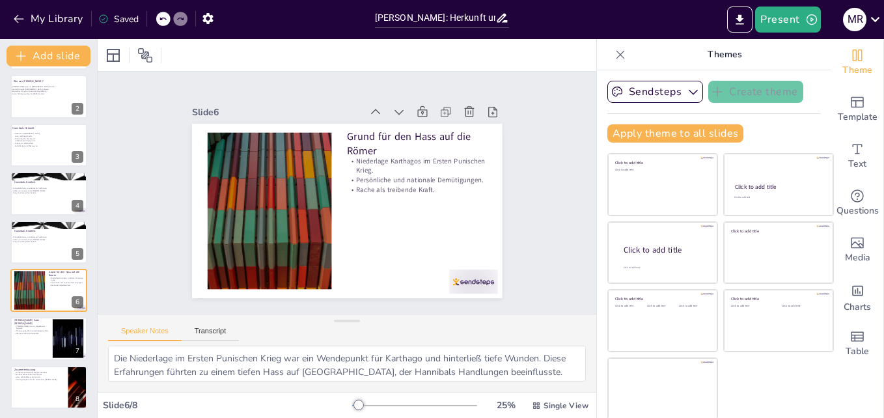
scroll to position [51, 0]
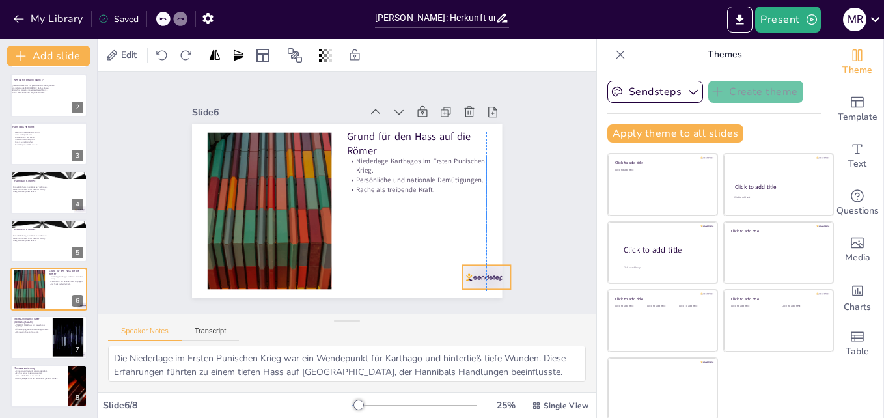
drag, startPoint x: 444, startPoint y: 285, endPoint x: 516, endPoint y: 261, distance: 75.4
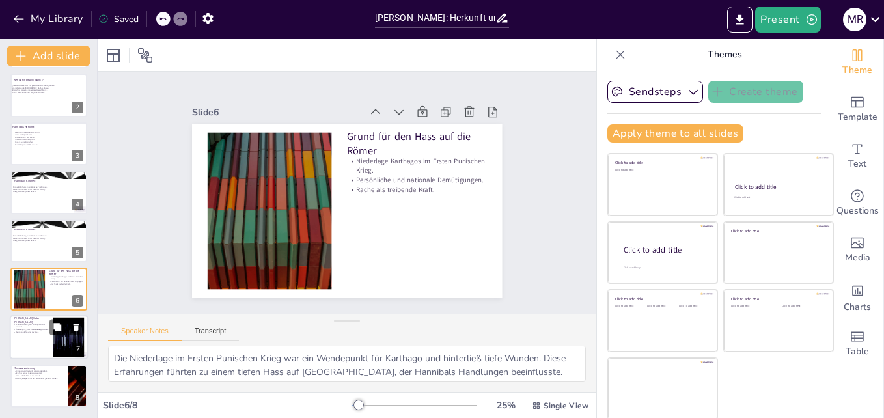
click at [34, 331] on p "Werte von Ehre und Loyalität." at bounding box center [31, 332] width 35 height 3
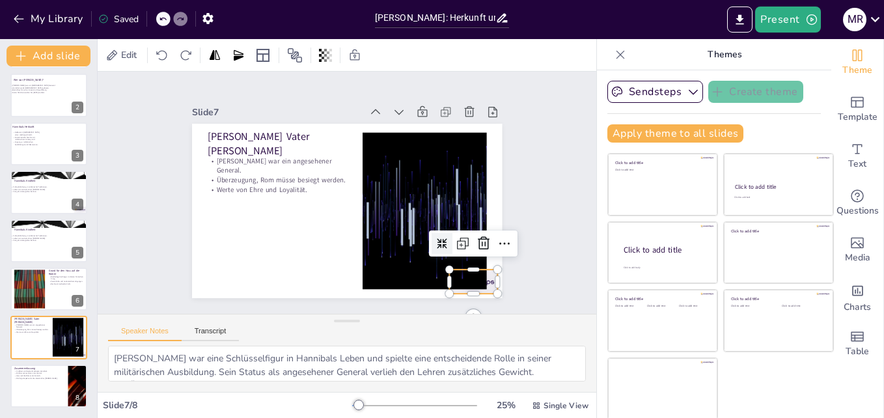
drag, startPoint x: 481, startPoint y: 277, endPoint x: 560, endPoint y: 278, distance: 78.8
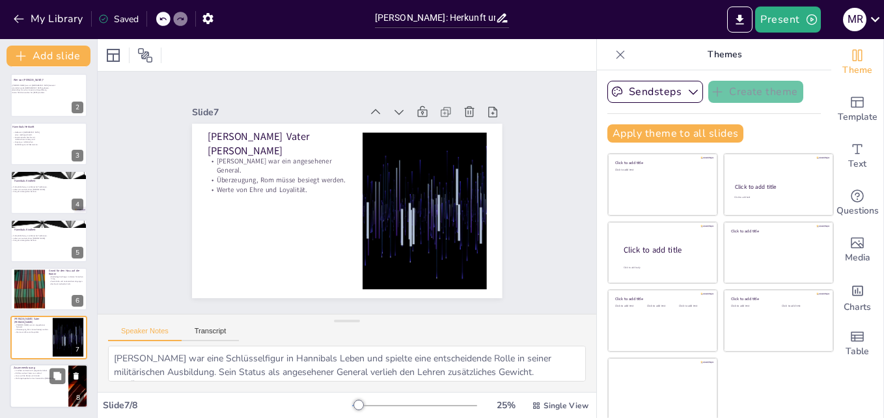
click at [28, 377] on p "Wichtige Aspekte für das Verständnis [PERSON_NAME]." at bounding box center [39, 378] width 51 height 3
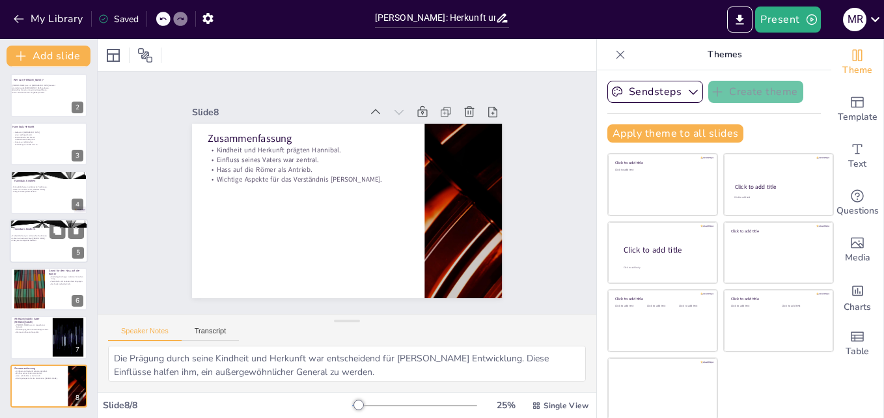
click at [47, 234] on div at bounding box center [49, 241] width 78 height 44
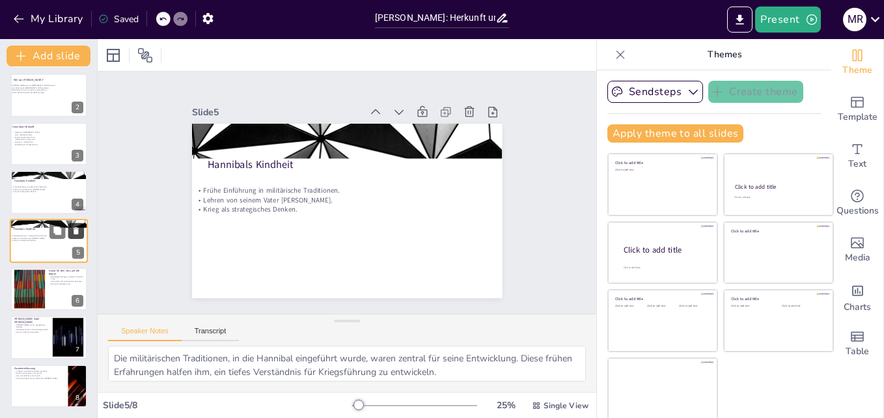
scroll to position [50, 0]
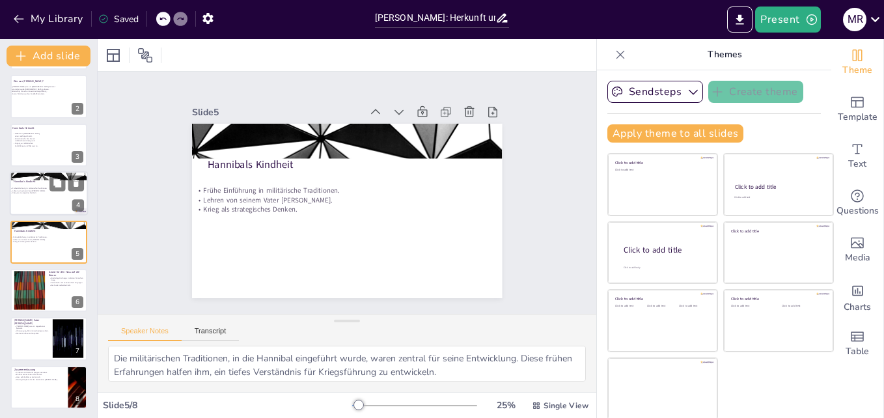
click at [35, 193] on p "Krieg als strategisches Denken." at bounding box center [45, 193] width 70 height 3
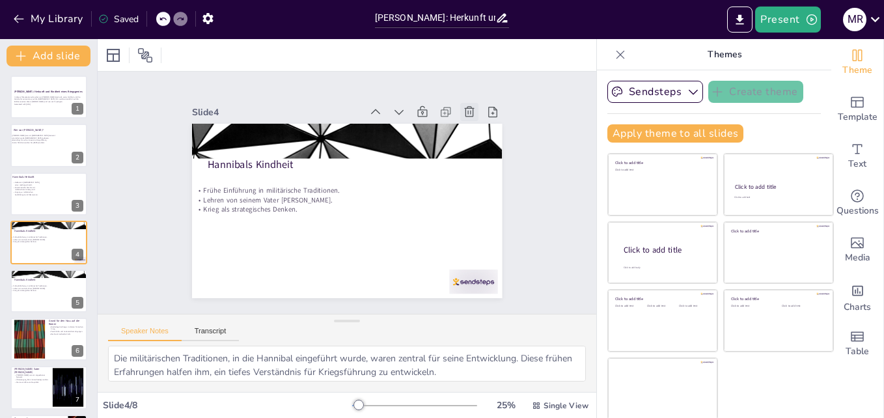
click at [465, 111] on icon at bounding box center [470, 111] width 10 height 10
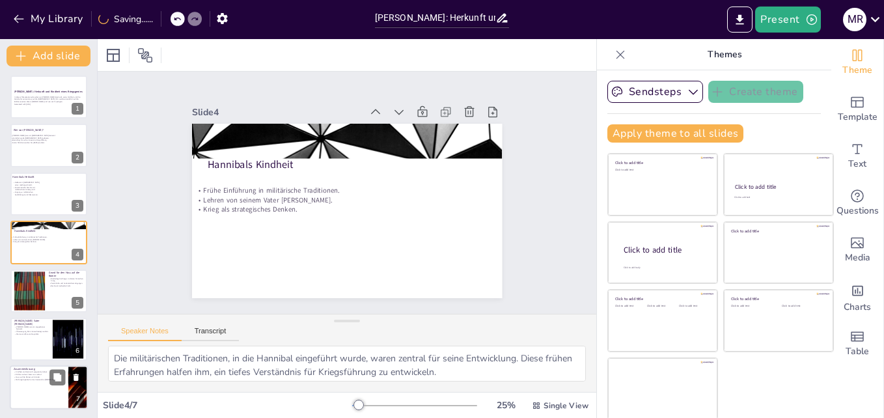
click at [29, 383] on div at bounding box center [49, 388] width 78 height 44
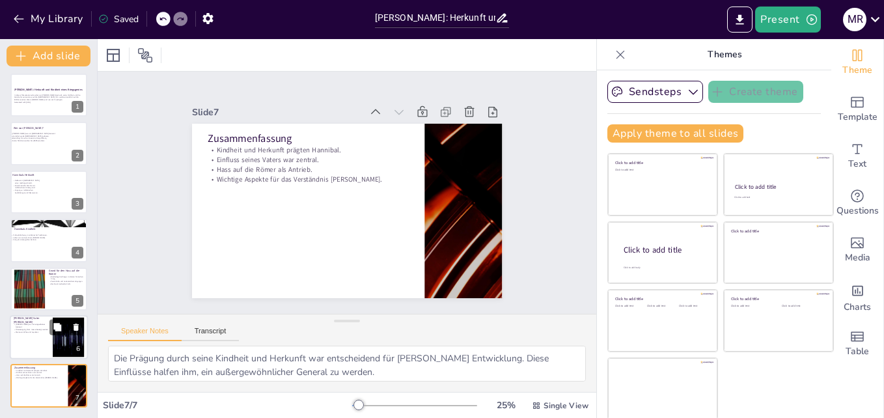
click at [18, 341] on div at bounding box center [49, 337] width 78 height 44
type textarea "[PERSON_NAME] war eine Schlüsselfigur in Hannibals Leben und spielte eine entsc…"
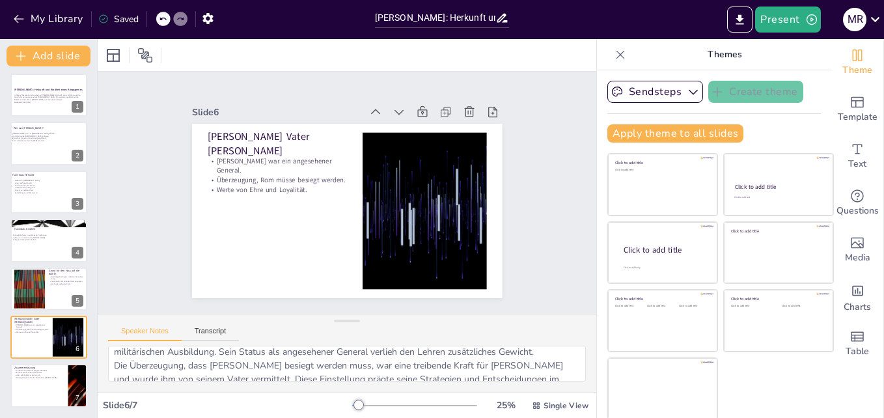
scroll to position [0, 0]
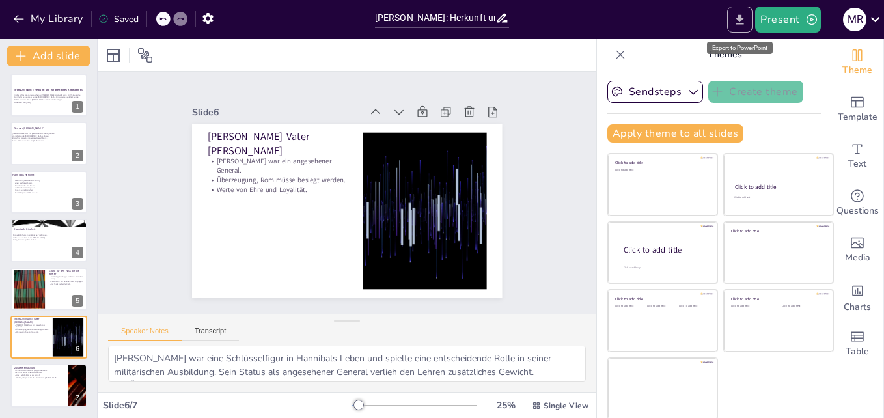
click at [744, 23] on icon "Export to PowerPoint" at bounding box center [740, 19] width 8 height 10
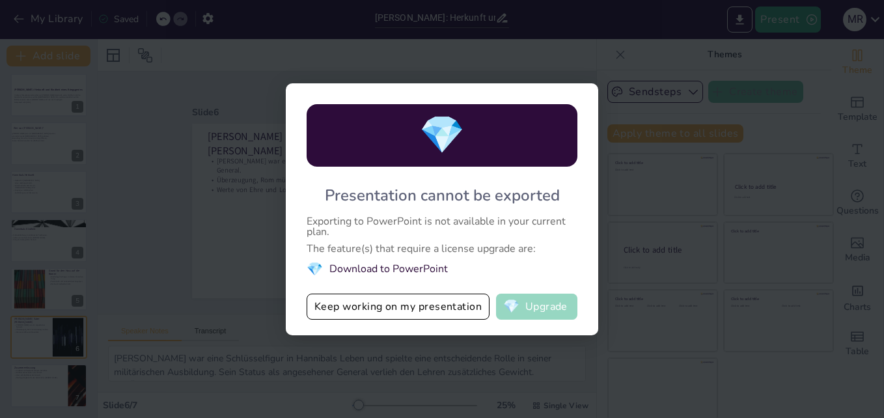
click at [518, 305] on span "💎" at bounding box center [511, 306] width 16 height 13
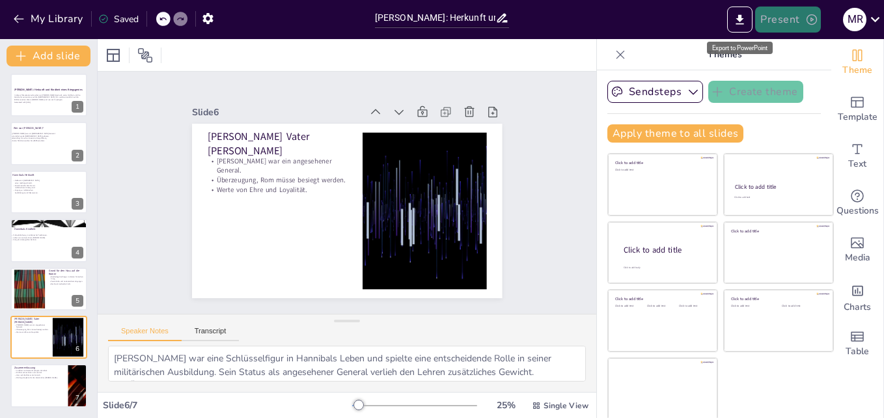
click at [772, 23] on button "Present" at bounding box center [787, 20] width 65 height 26
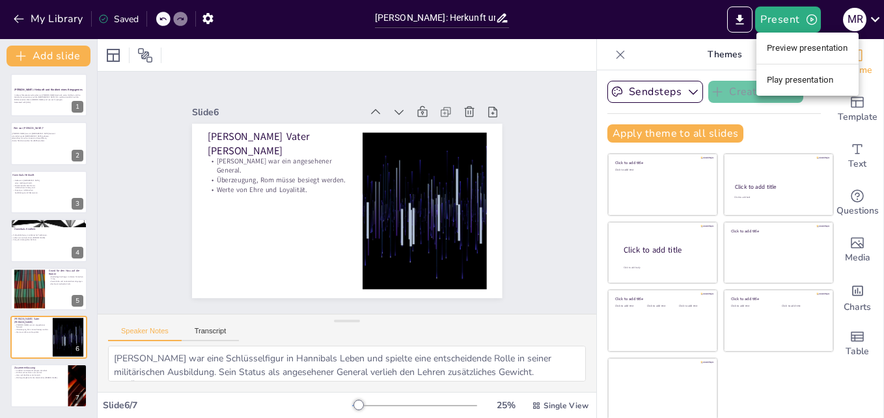
click at [685, 36] on div at bounding box center [442, 209] width 884 height 418
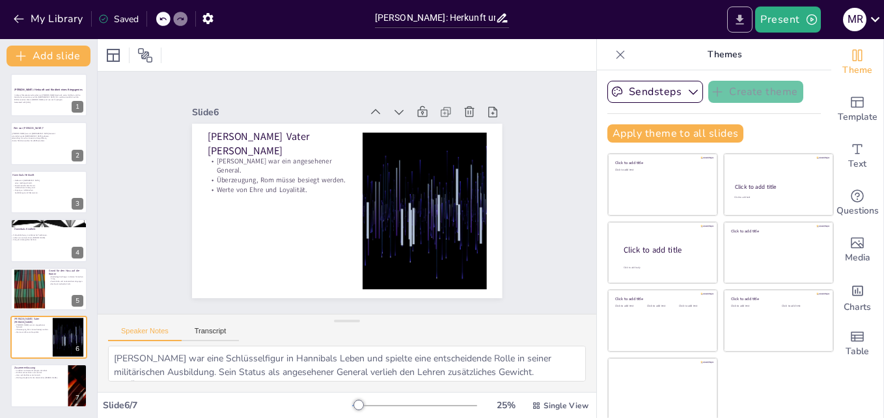
click at [742, 21] on icon "Export to PowerPoint" at bounding box center [740, 20] width 14 height 14
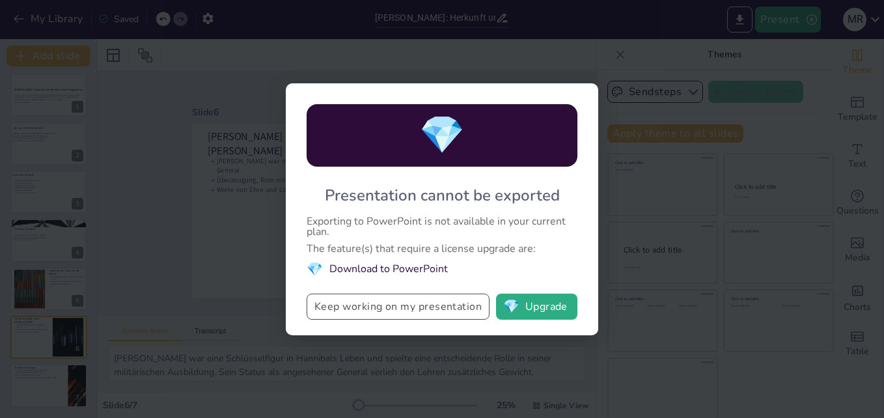
click at [454, 301] on button "Keep working on my presentation" at bounding box center [398, 307] width 183 height 26
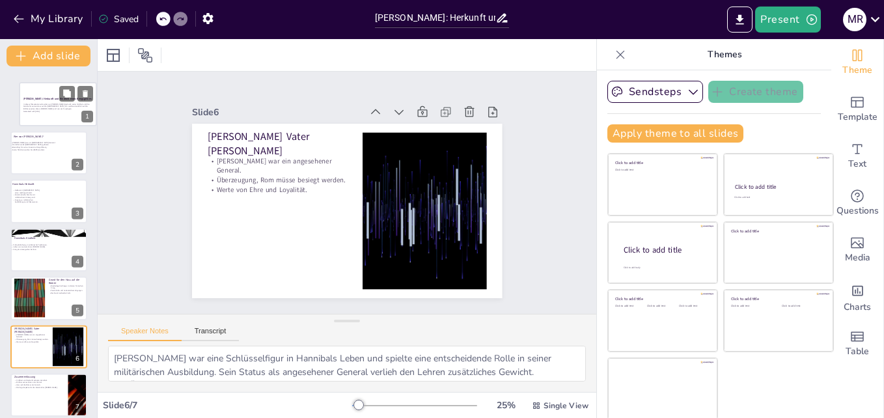
drag, startPoint x: 20, startPoint y: 99, endPoint x: 35, endPoint y: 107, distance: 16.3
click at [35, 107] on p "In dieser Präsentation erforschen wir [PERSON_NAME] Herkunft, seine Kindheit un…" at bounding box center [57, 106] width 69 height 7
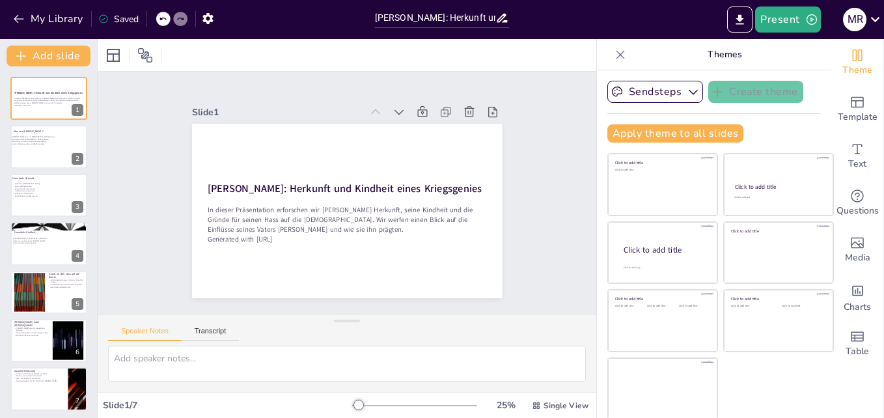
click at [322, 35] on div "My Library Saved" at bounding box center [184, 18] width 368 height 36
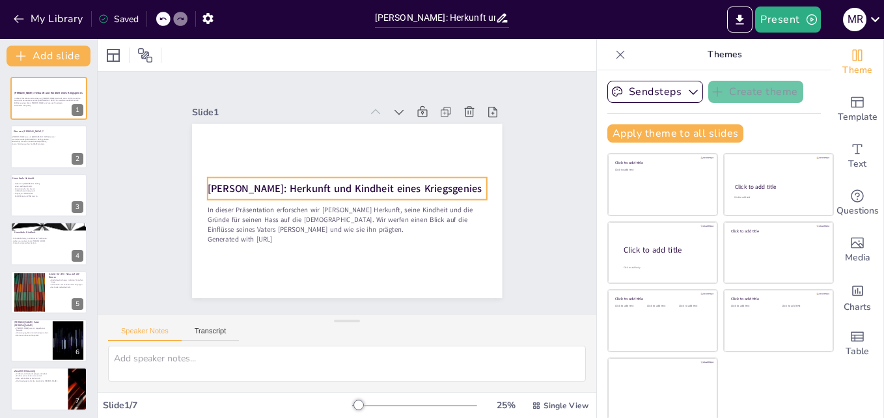
scroll to position [2, 0]
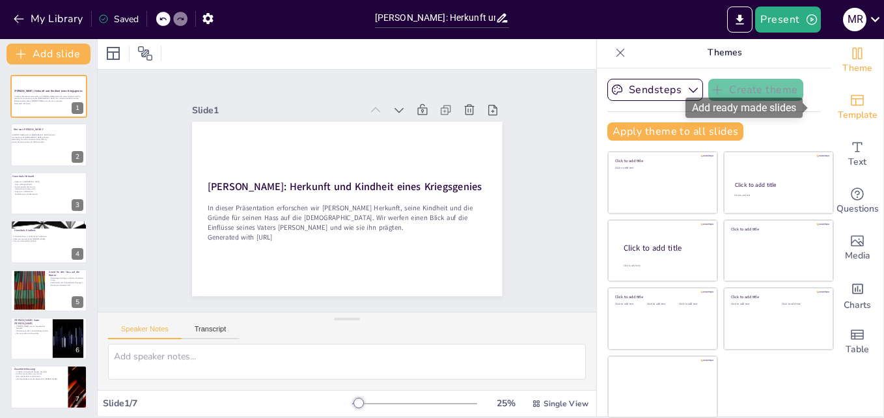
click at [851, 105] on icon "Add ready made slides" at bounding box center [857, 100] width 13 height 11
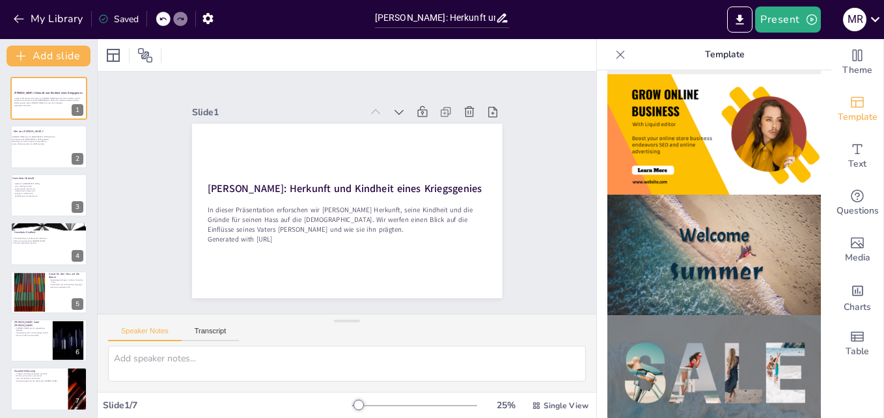
scroll to position [391, 0]
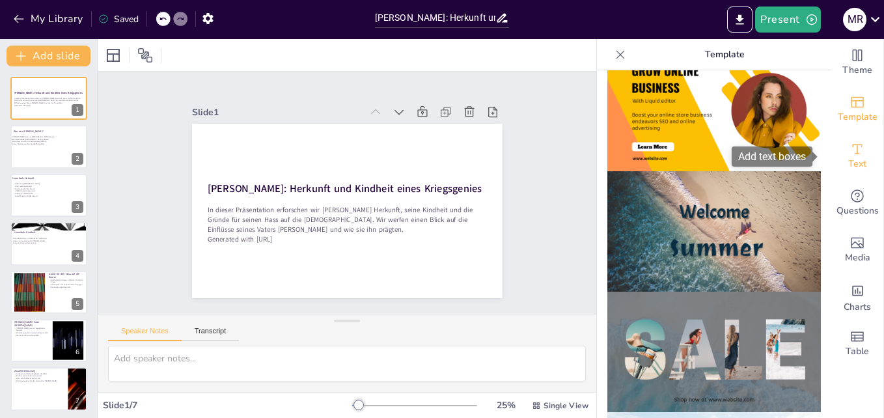
click at [848, 160] on span "Text" at bounding box center [857, 164] width 18 height 14
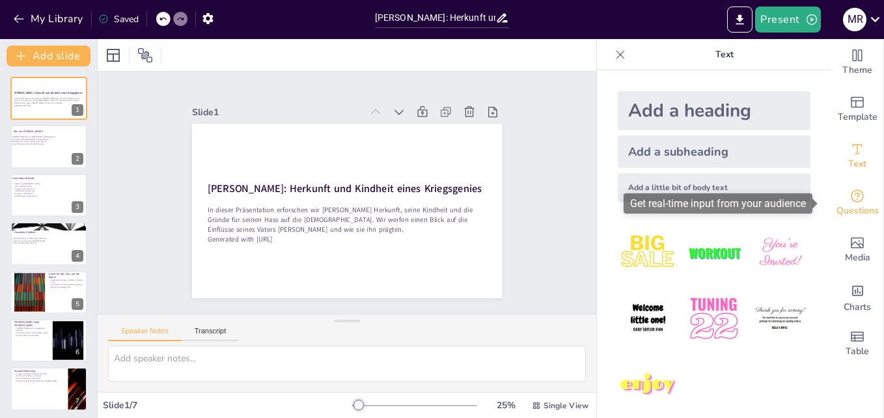
click at [844, 211] on span "Questions" at bounding box center [858, 211] width 42 height 14
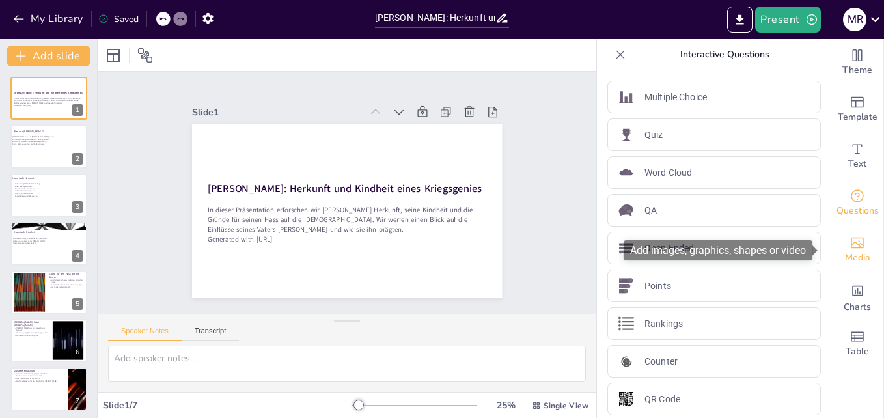
click at [852, 236] on icon "Add images, graphics, shapes or video" at bounding box center [858, 243] width 16 height 16
